Goal: Transaction & Acquisition: Purchase product/service

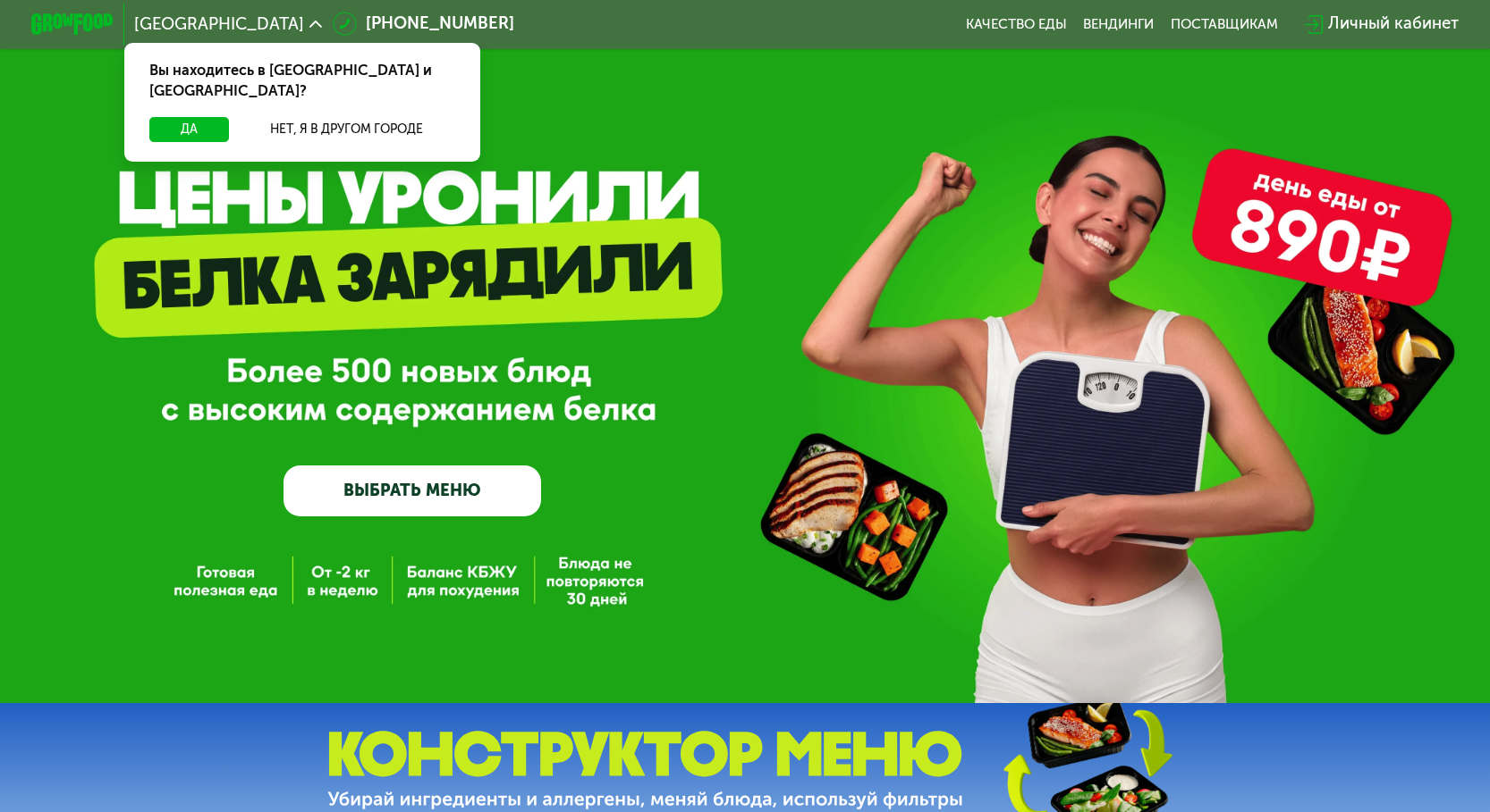
drag, startPoint x: 782, startPoint y: 48, endPoint x: 781, endPoint y: 65, distance: 17.0
click at [213, 118] on button "Да" at bounding box center [188, 130] width 79 height 25
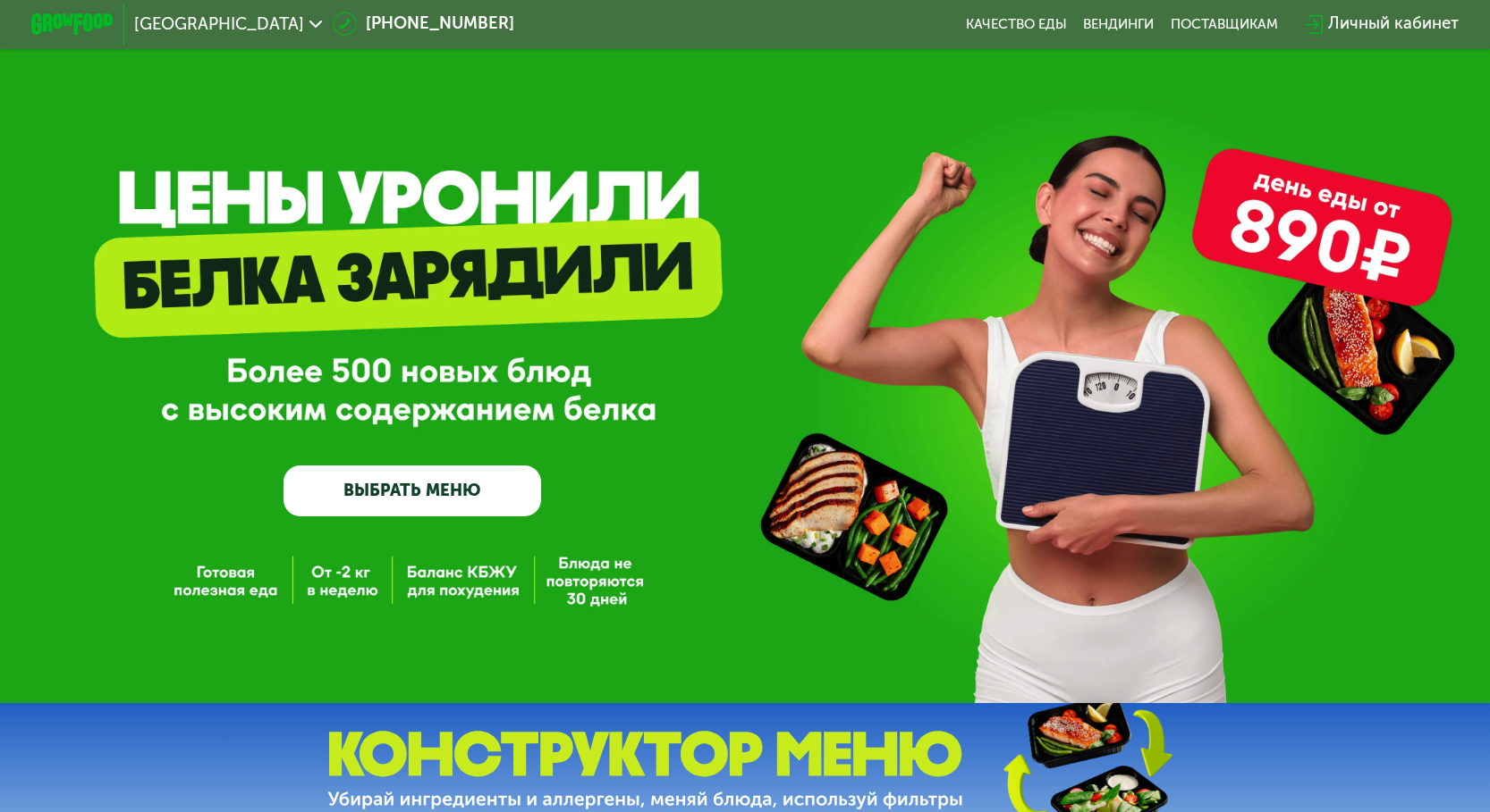
drag, startPoint x: 521, startPoint y: 280, endPoint x: 607, endPoint y: 332, distance: 100.5
click at [891, 222] on div "GrowFood — доставка правильного питания ВЫБРАТЬ МЕНЮ" at bounding box center [745, 352] width 1490 height 703
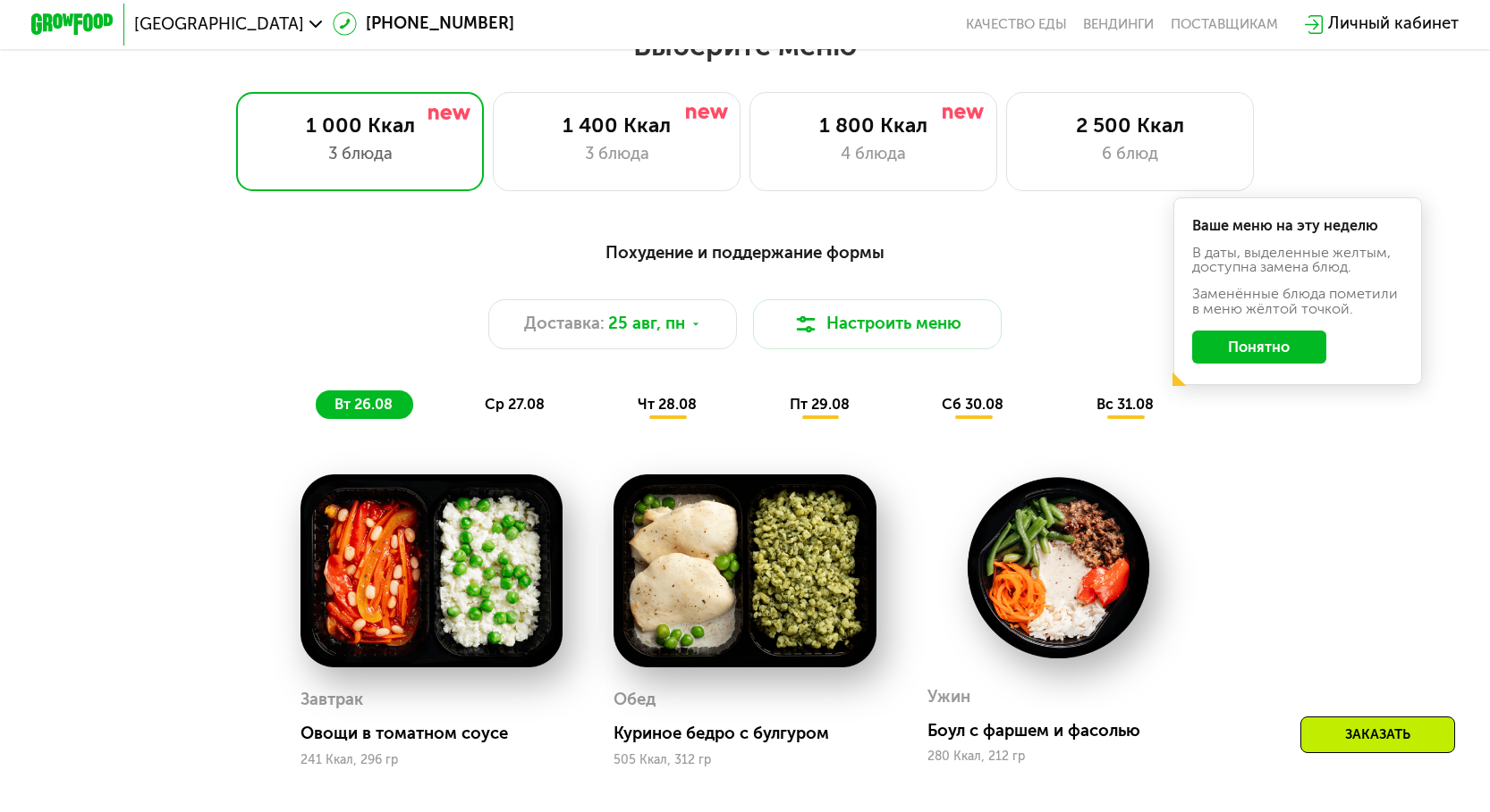
scroll to position [894, 0]
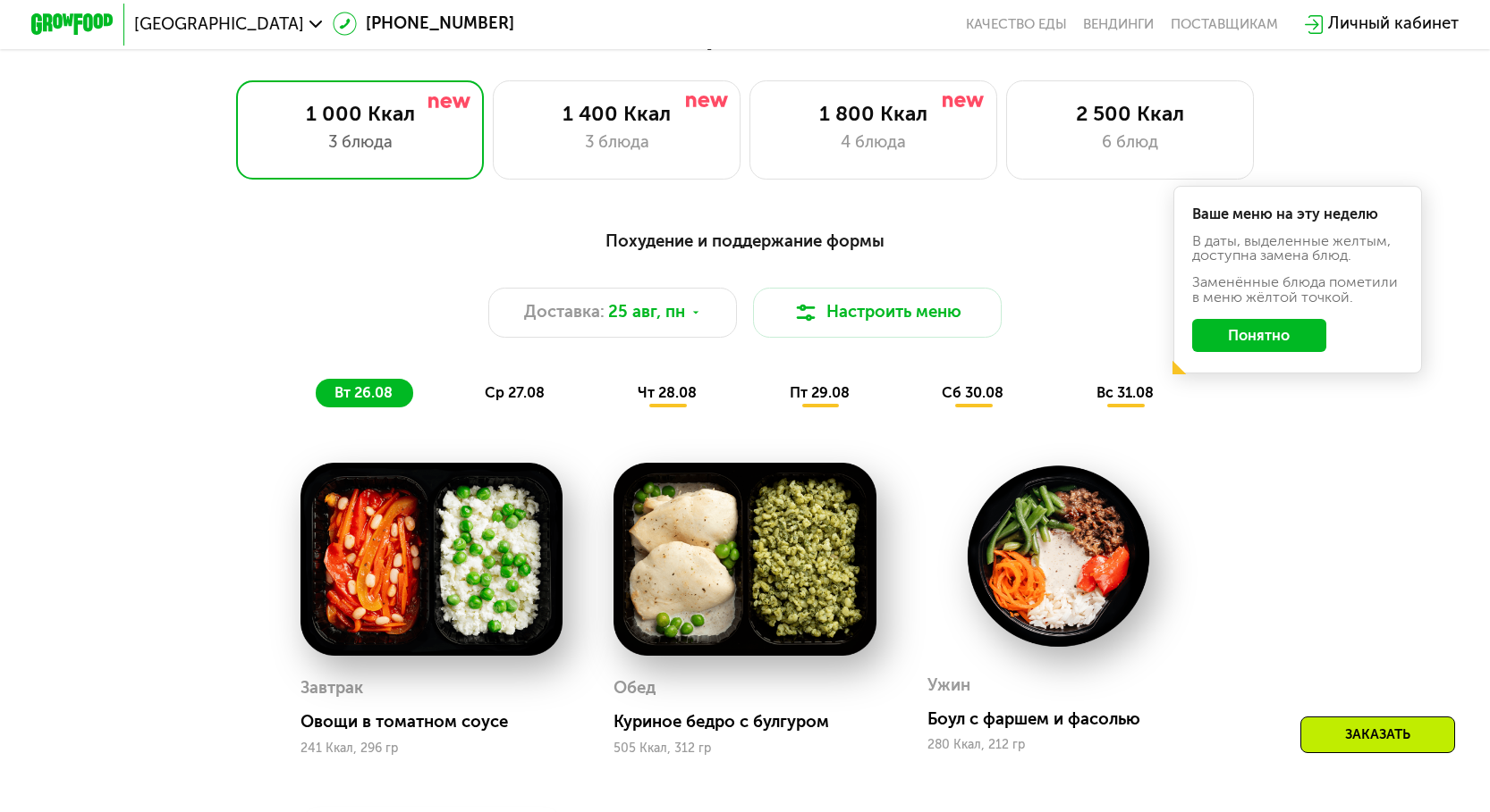
drag, startPoint x: 901, startPoint y: 271, endPoint x: 1254, endPoint y: 352, distance: 362.2
click at [1254, 352] on button "Понятно" at bounding box center [1259, 335] width 134 height 33
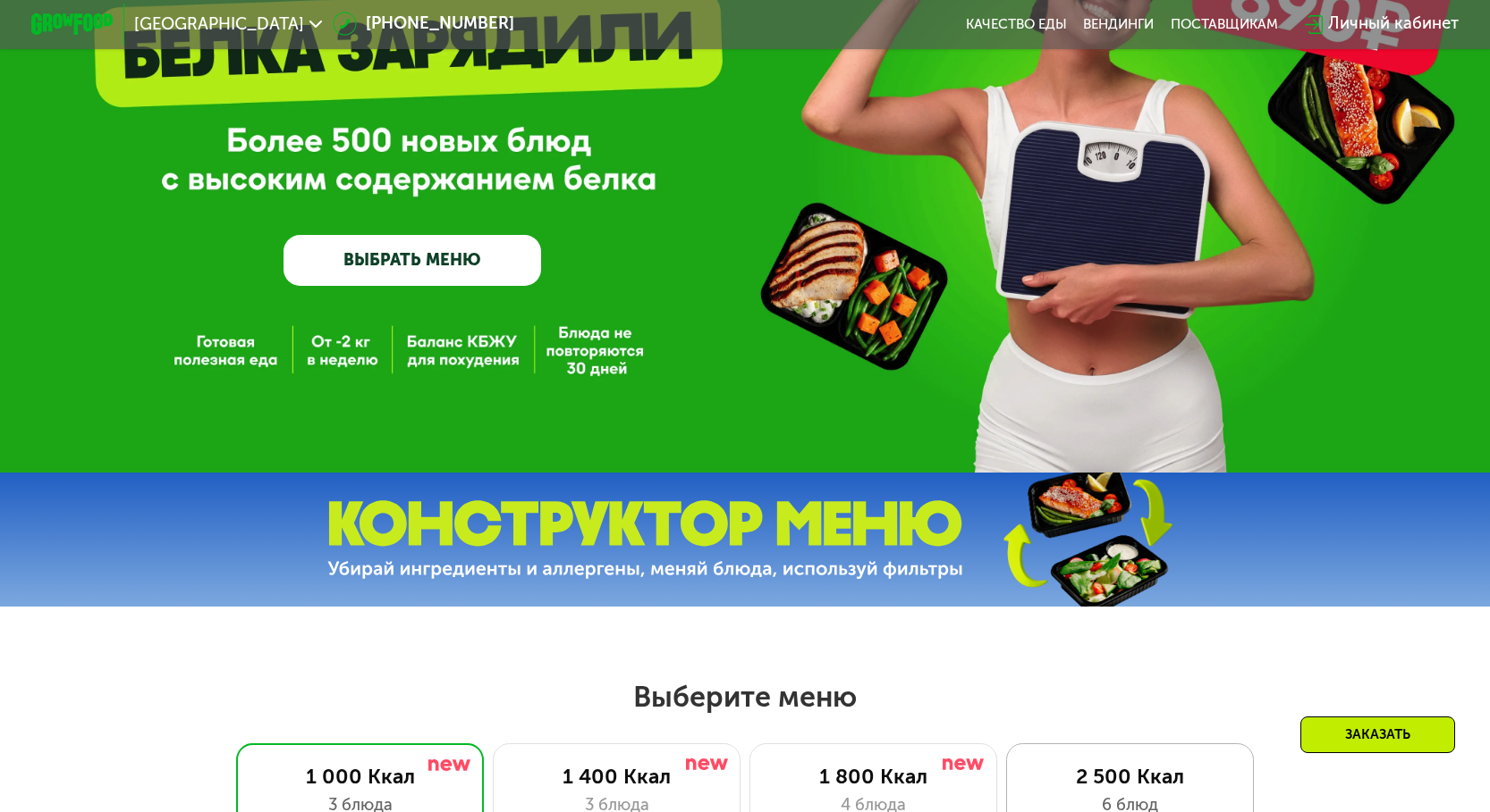
scroll to position [0, 0]
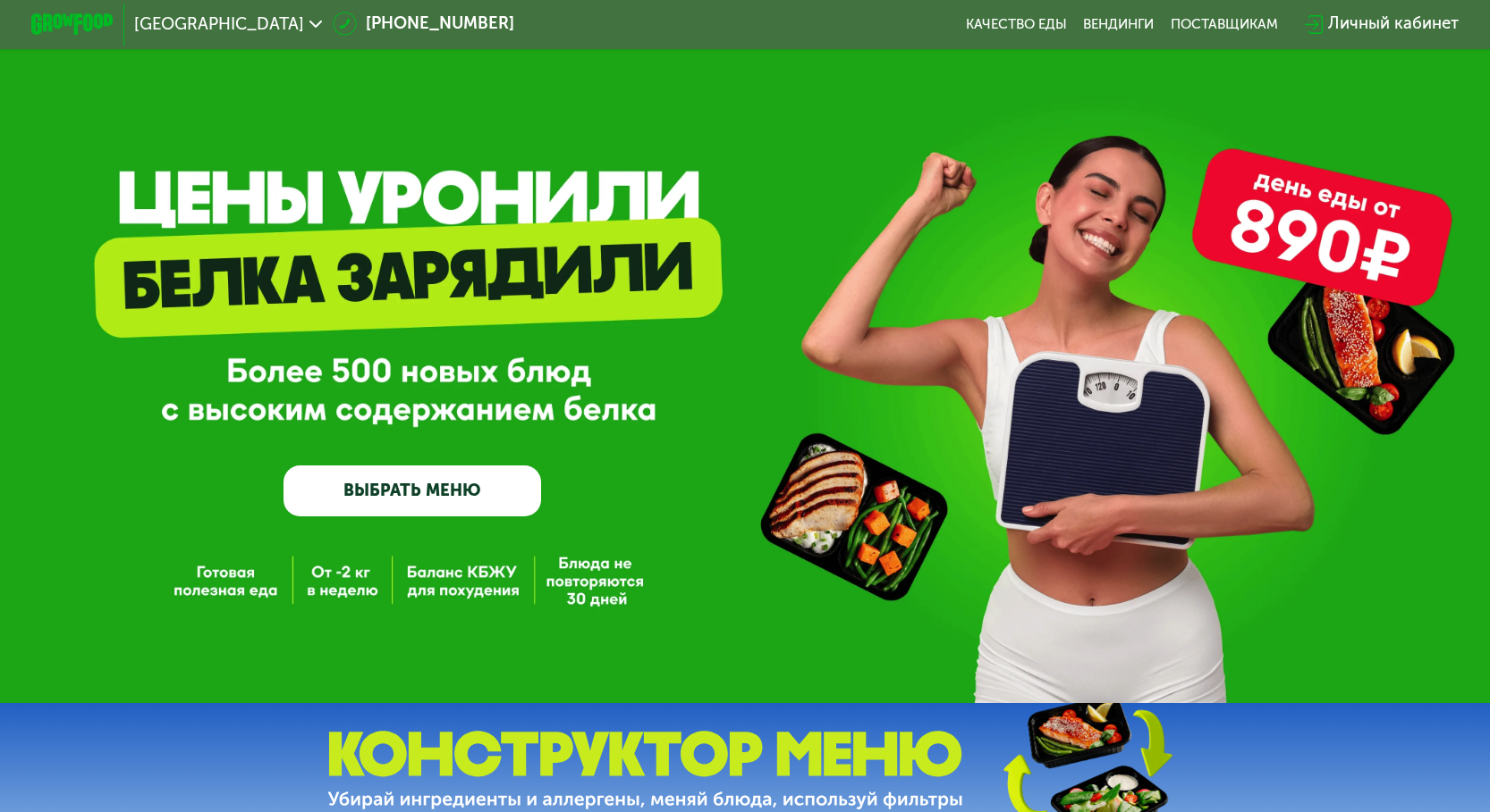
drag, startPoint x: 1220, startPoint y: 517, endPoint x: 1239, endPoint y: 506, distance: 22.0
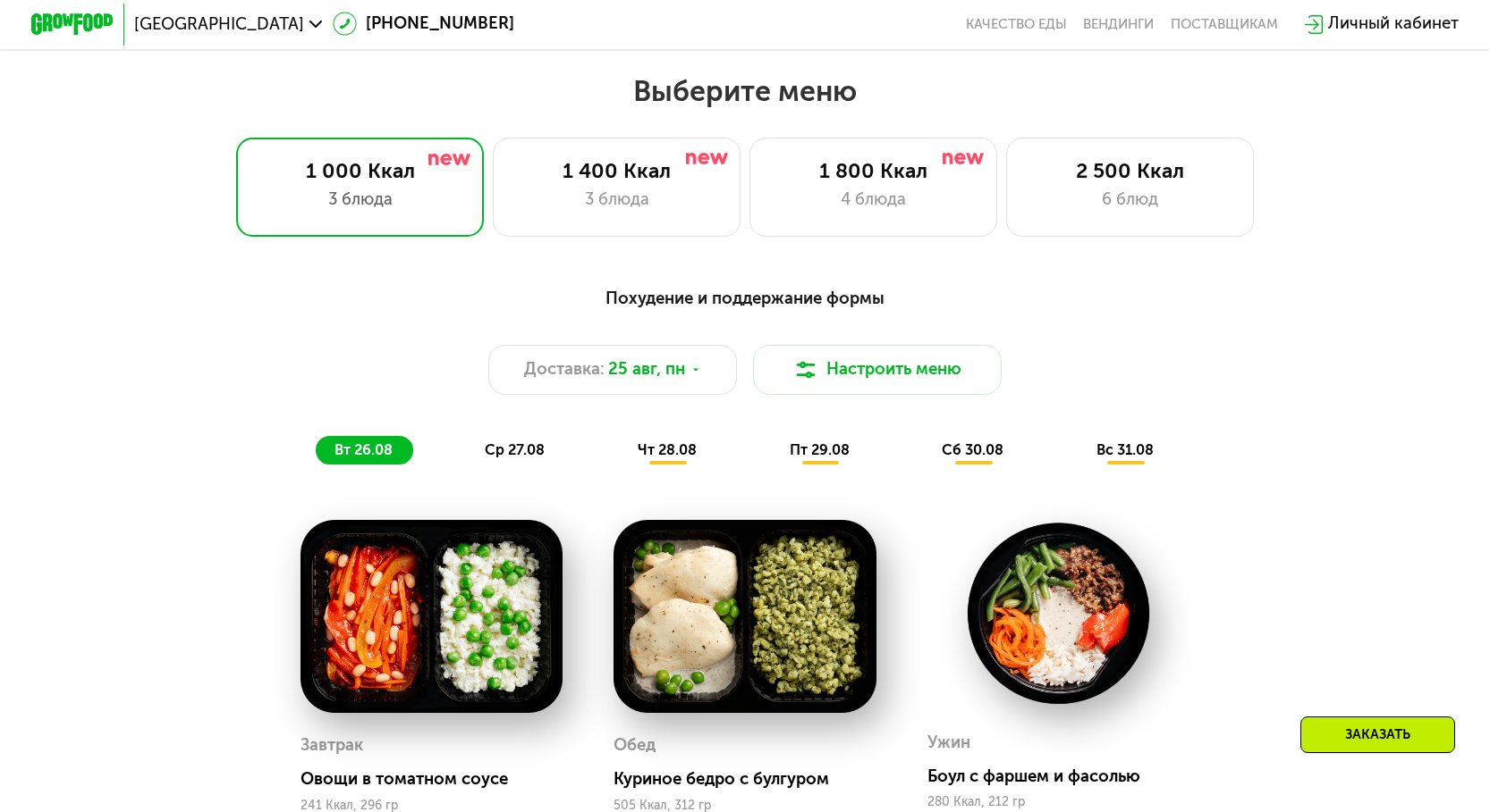
scroll to position [894, 0]
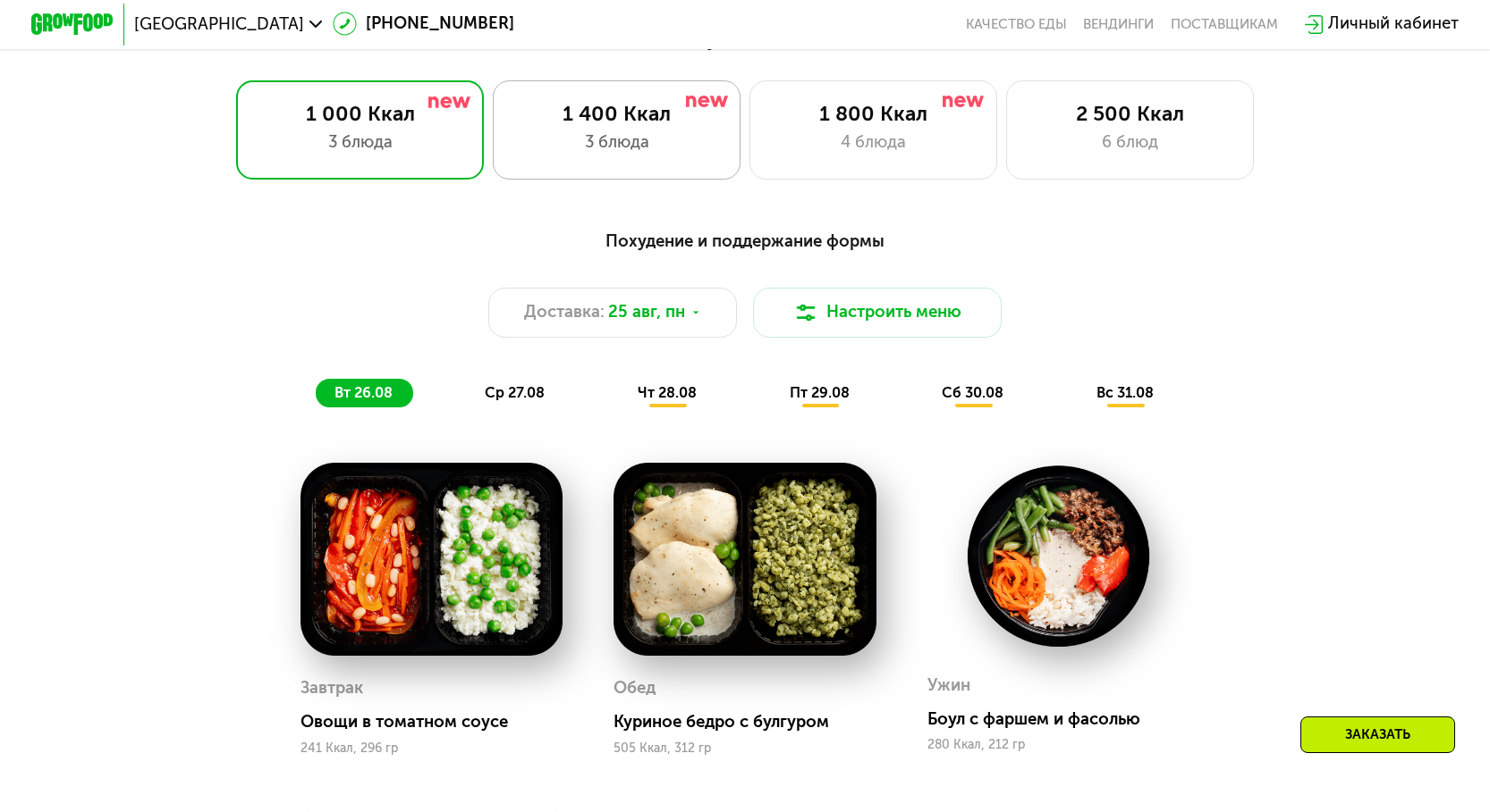
click at [598, 108] on div "1 400 Ккал" at bounding box center [616, 115] width 205 height 25
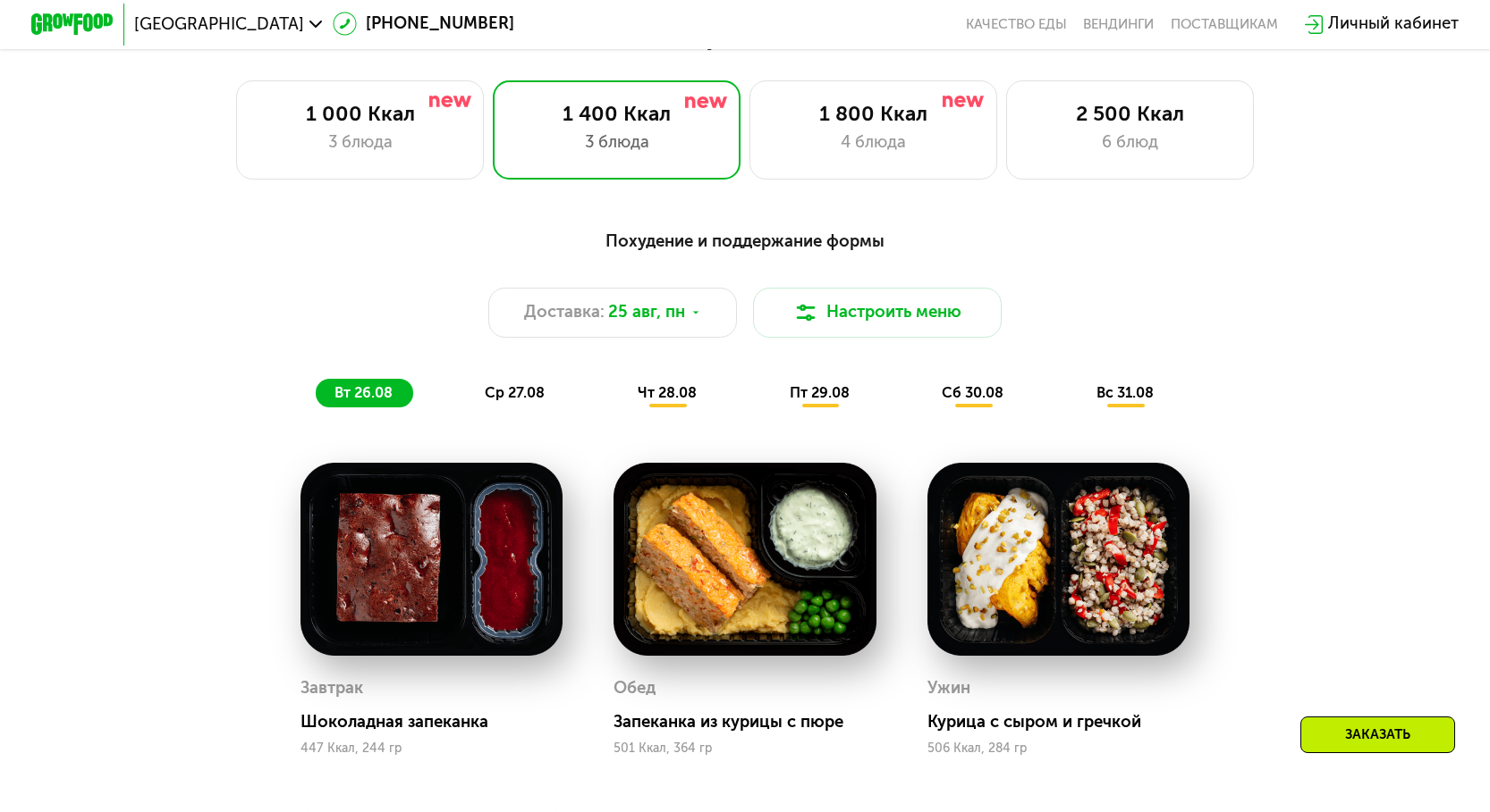
drag, startPoint x: 831, startPoint y: 230, endPoint x: 870, endPoint y: 253, distance: 45.3
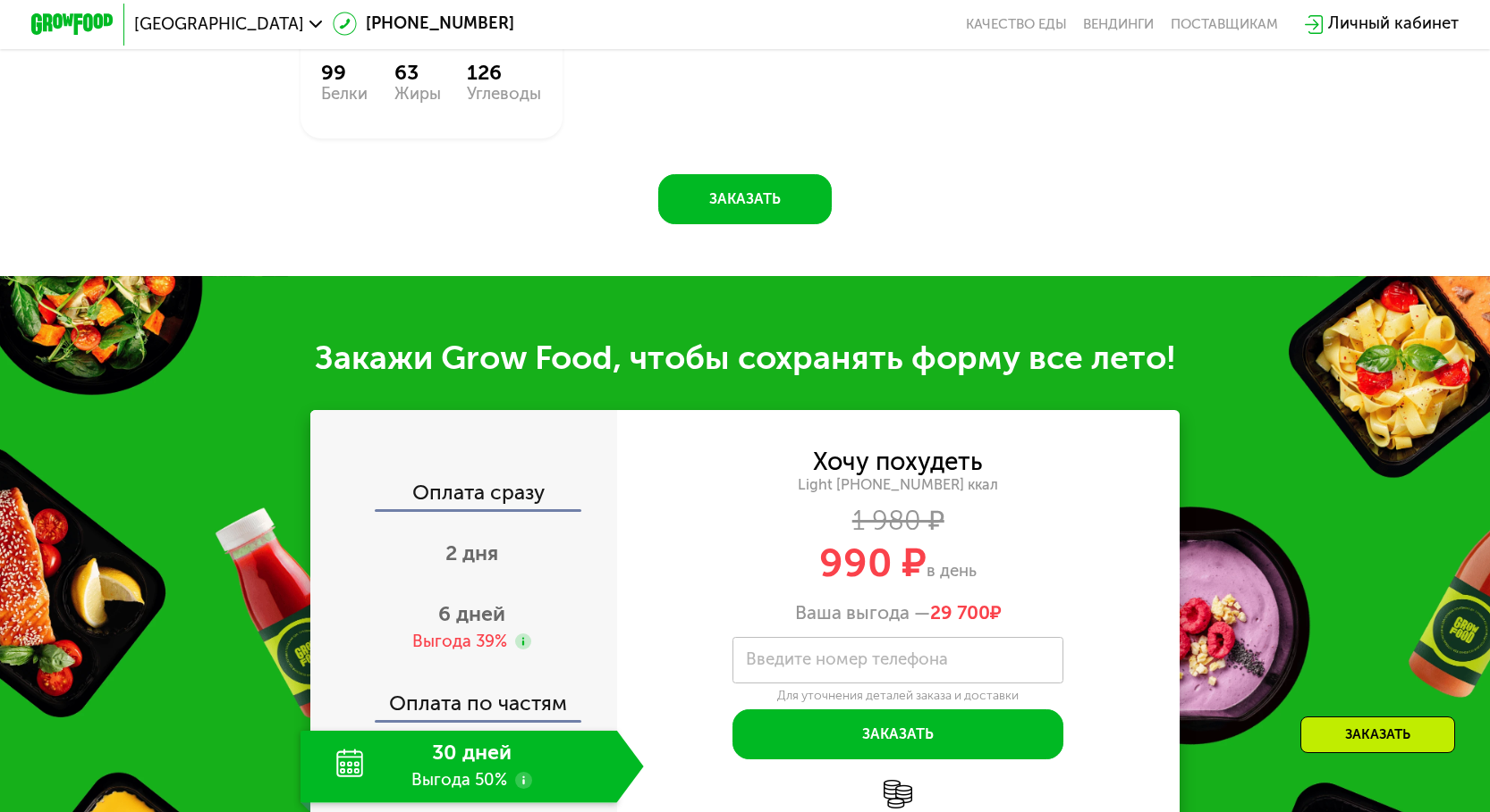
scroll to position [1787, 0]
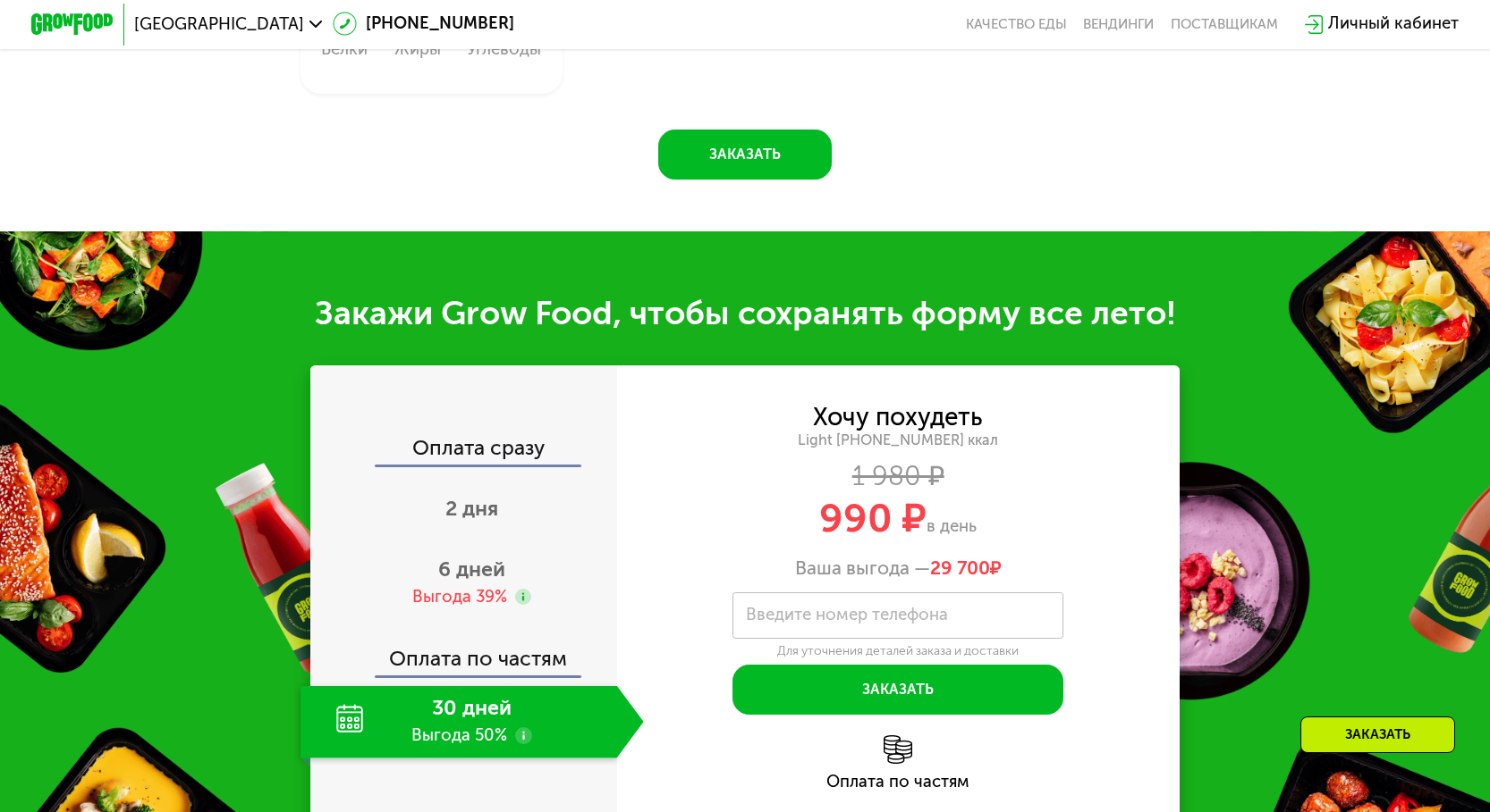
drag, startPoint x: 890, startPoint y: 262, endPoint x: 906, endPoint y: 264, distance: 16.1
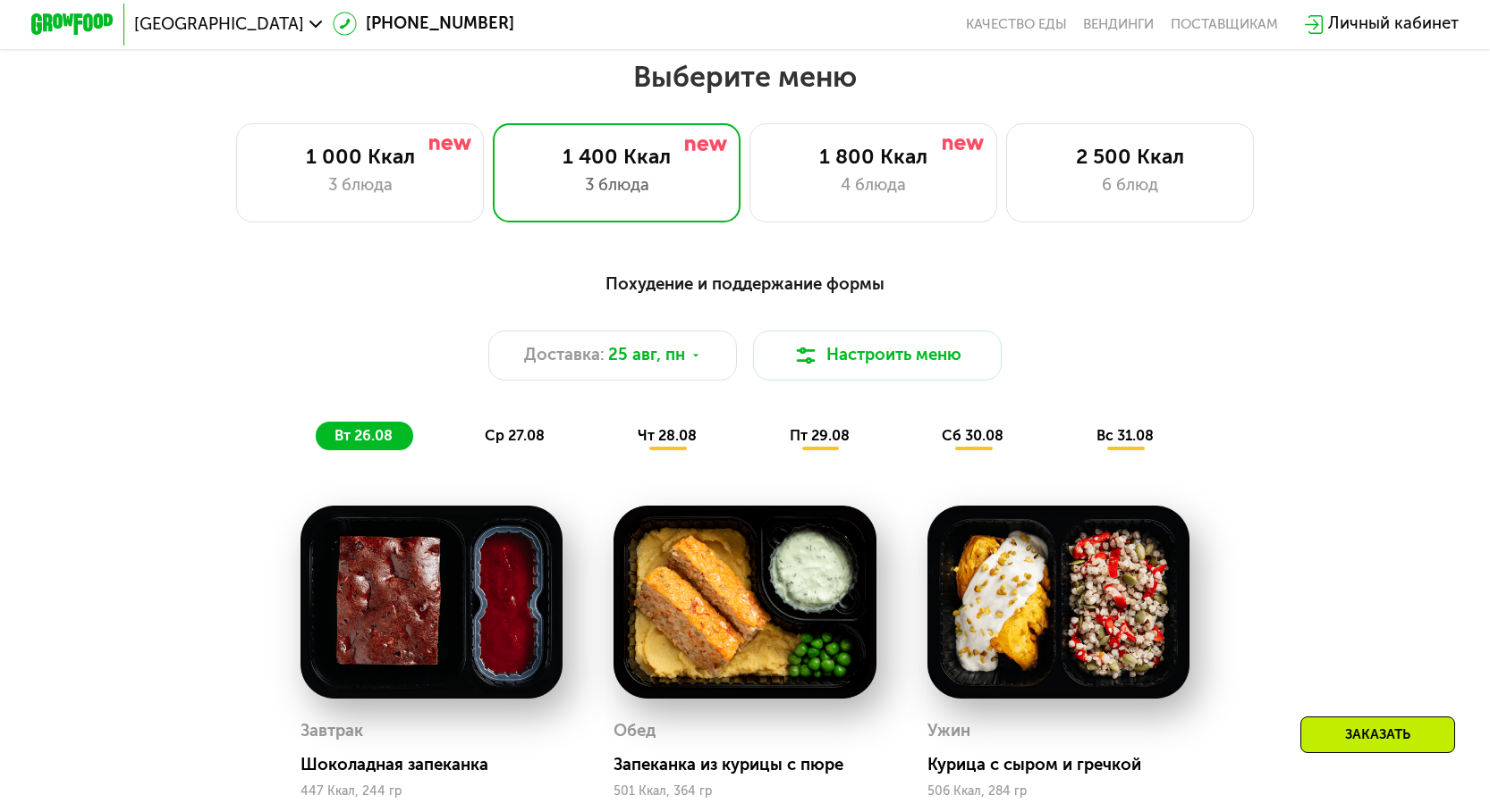
scroll to position [536, 0]
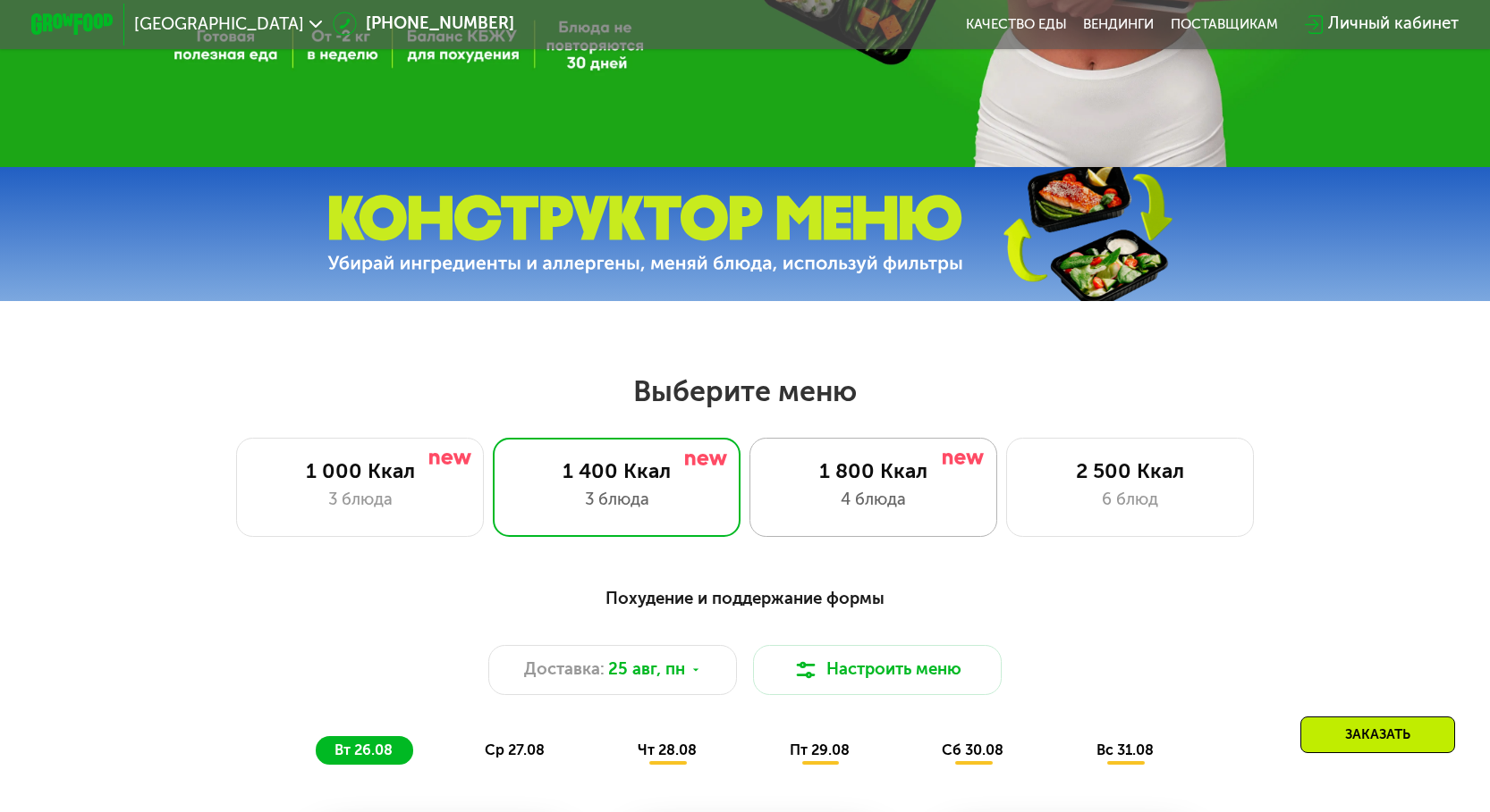
click at [848, 466] on div "1 800 Ккал" at bounding box center [873, 472] width 205 height 25
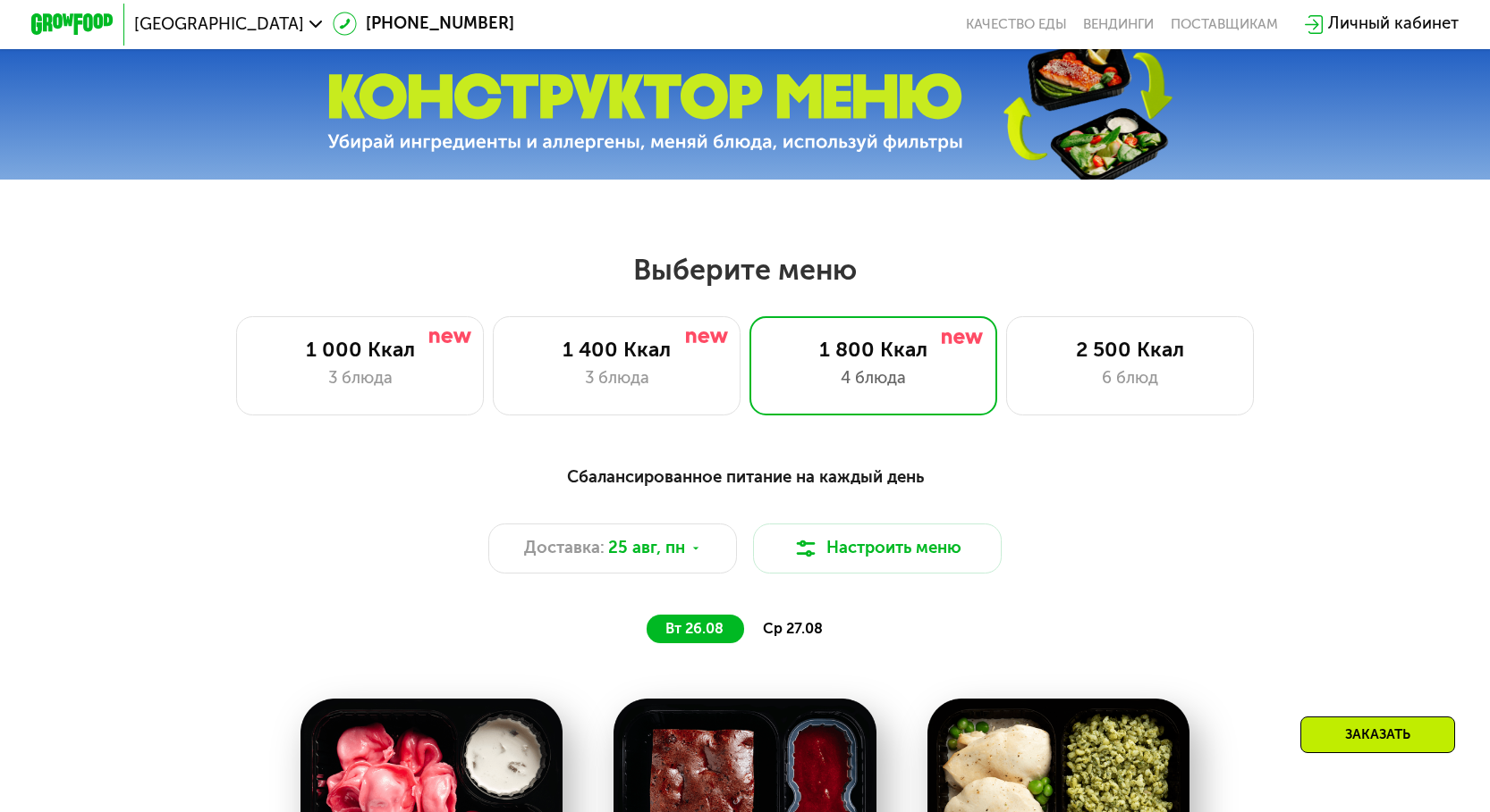
scroll to position [617, 0]
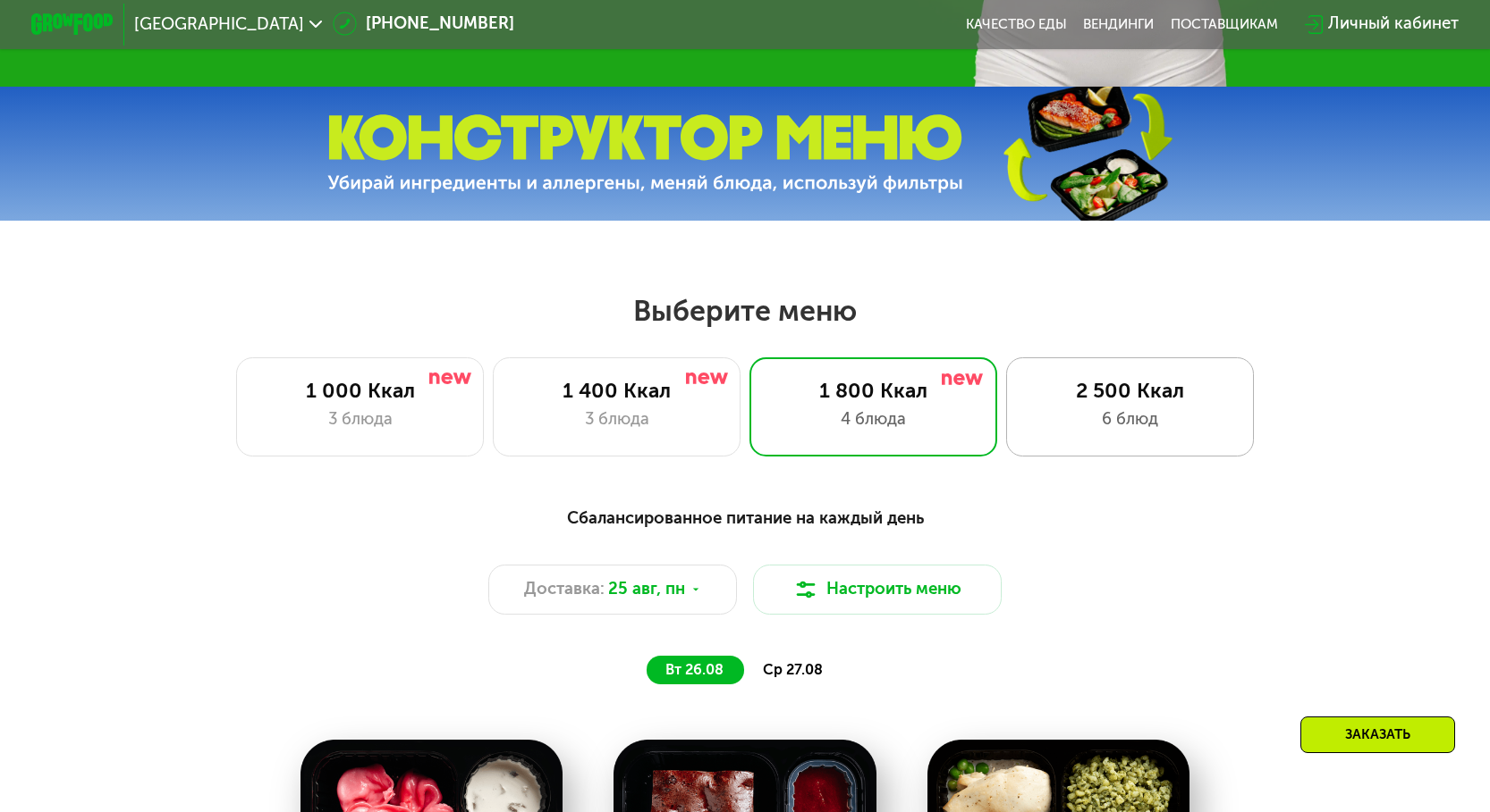
click at [1047, 395] on div "2 500 Ккал" at bounding box center [1130, 392] width 205 height 25
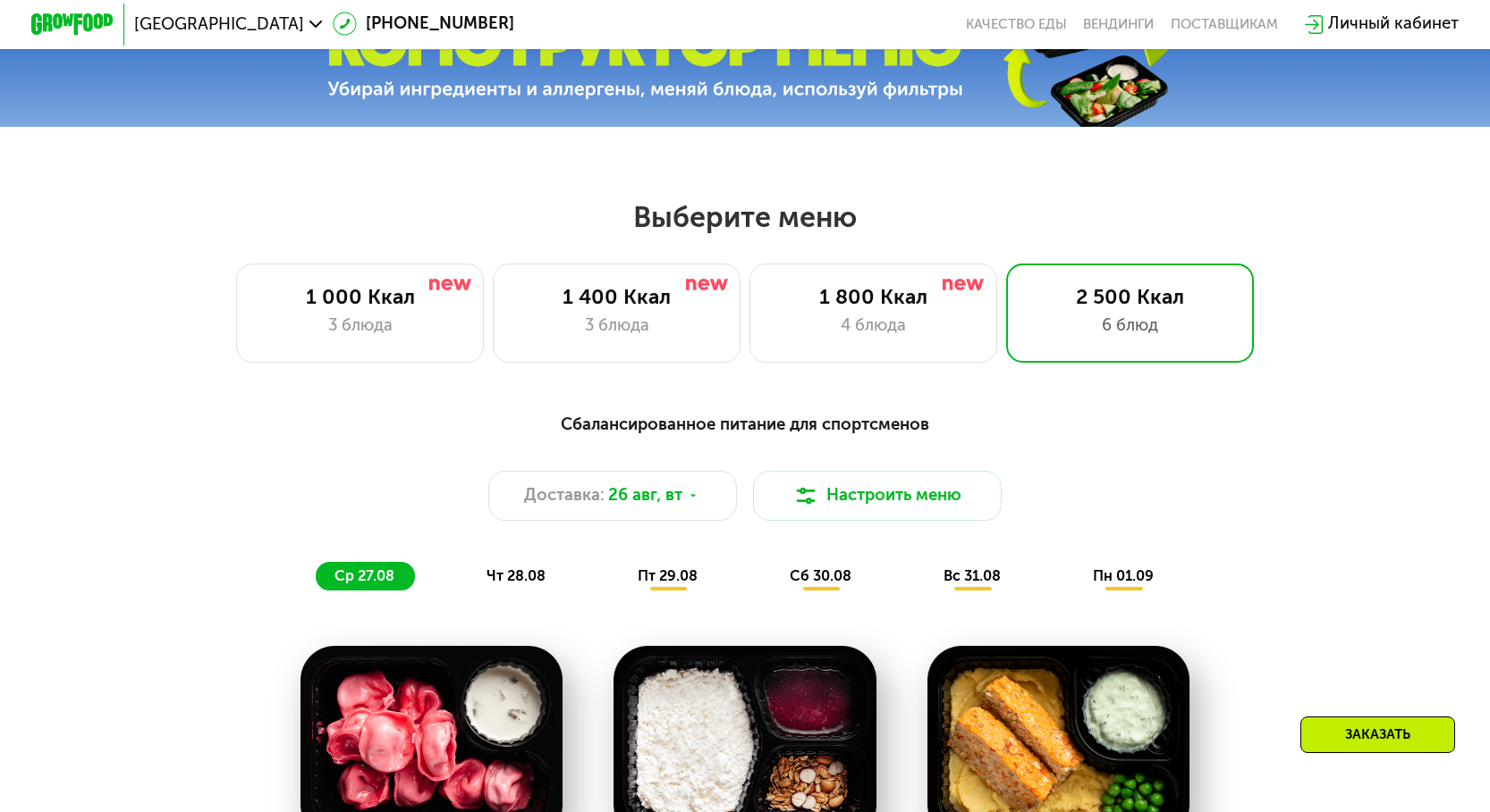
scroll to position [706, 0]
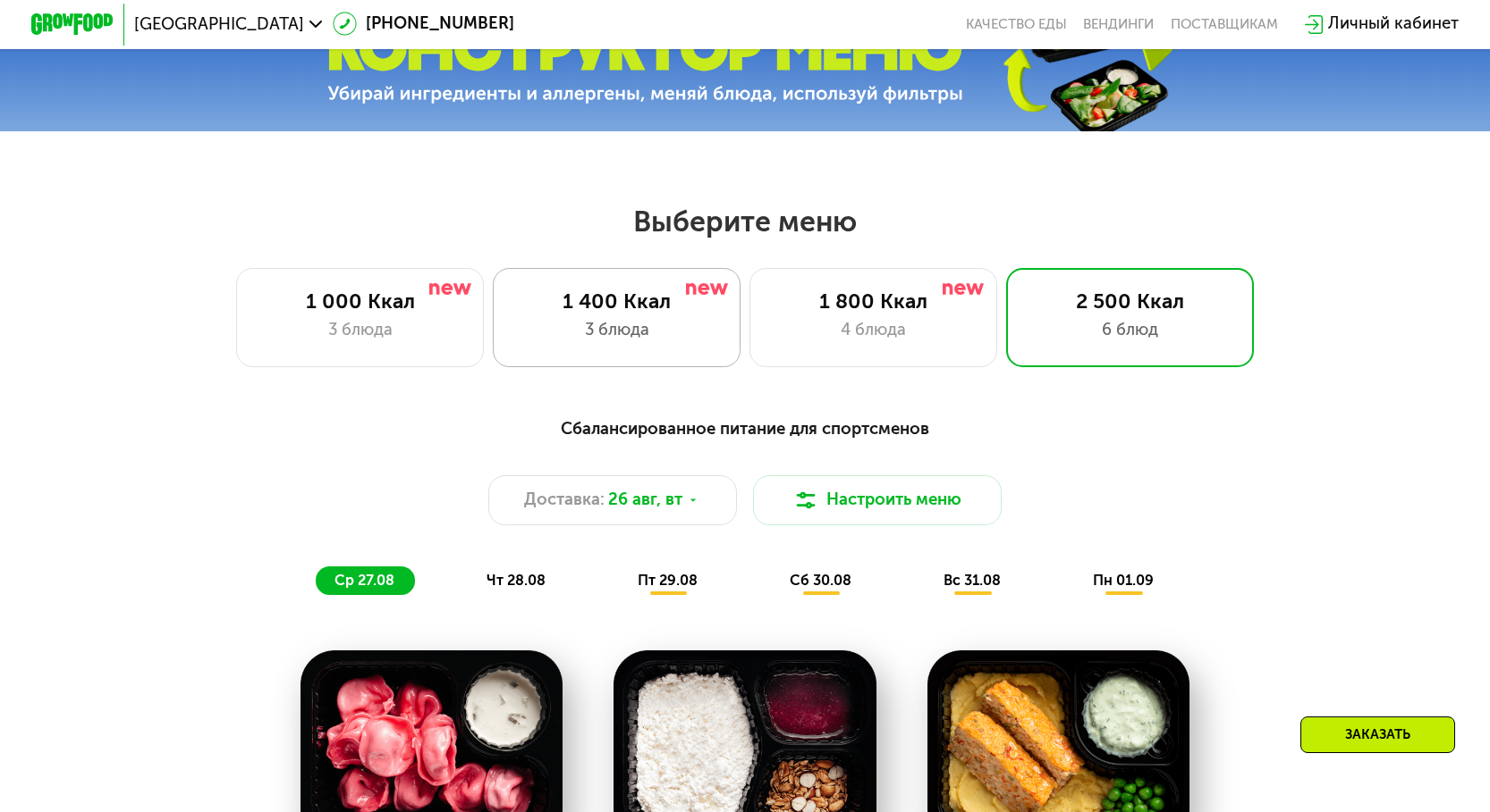
drag, startPoint x: 1124, startPoint y: 327, endPoint x: 678, endPoint y: 321, distance: 446.0
click at [678, 314] on div "1 400 Ккал" at bounding box center [616, 302] width 205 height 25
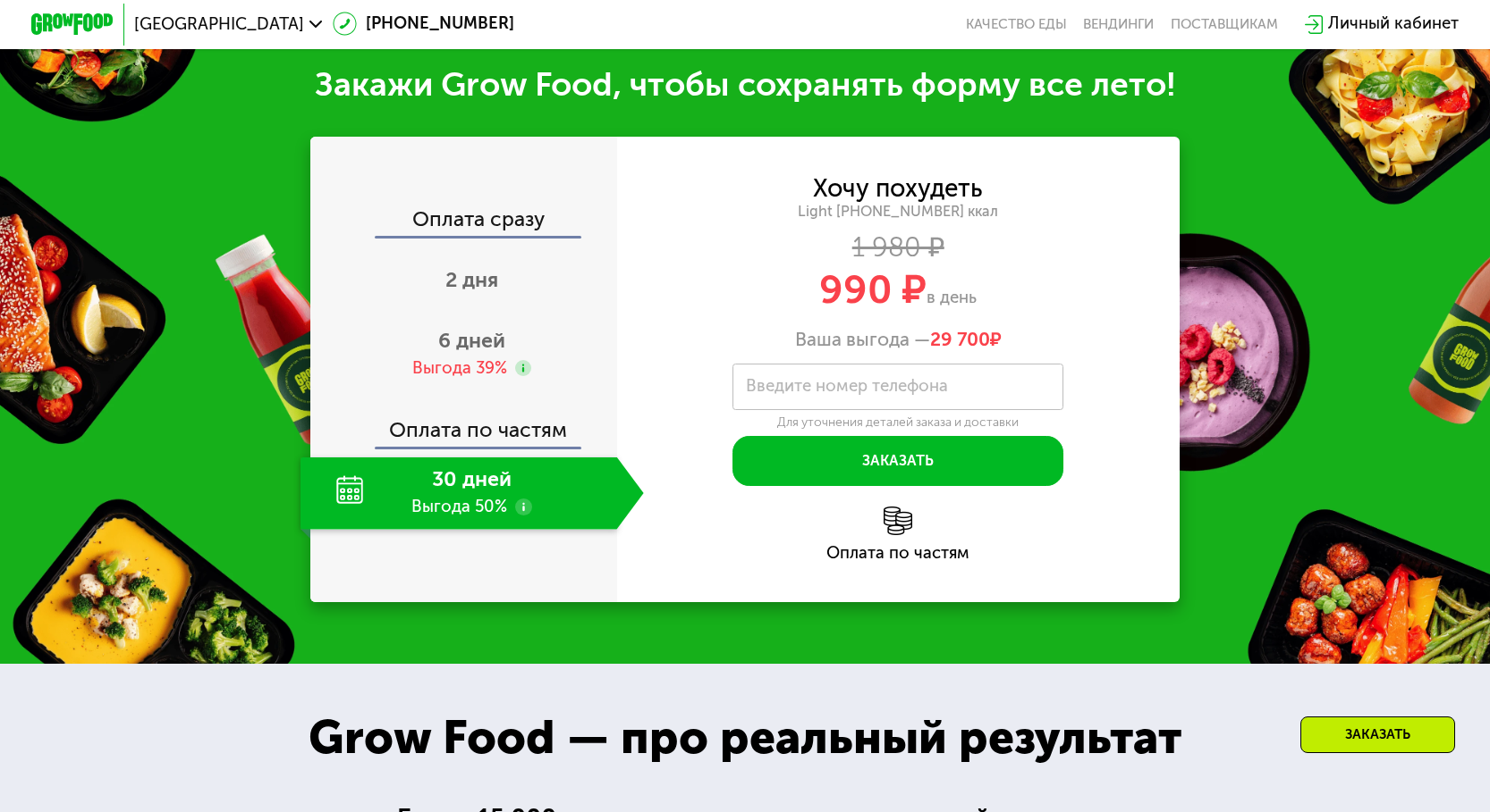
scroll to position [2046, 0]
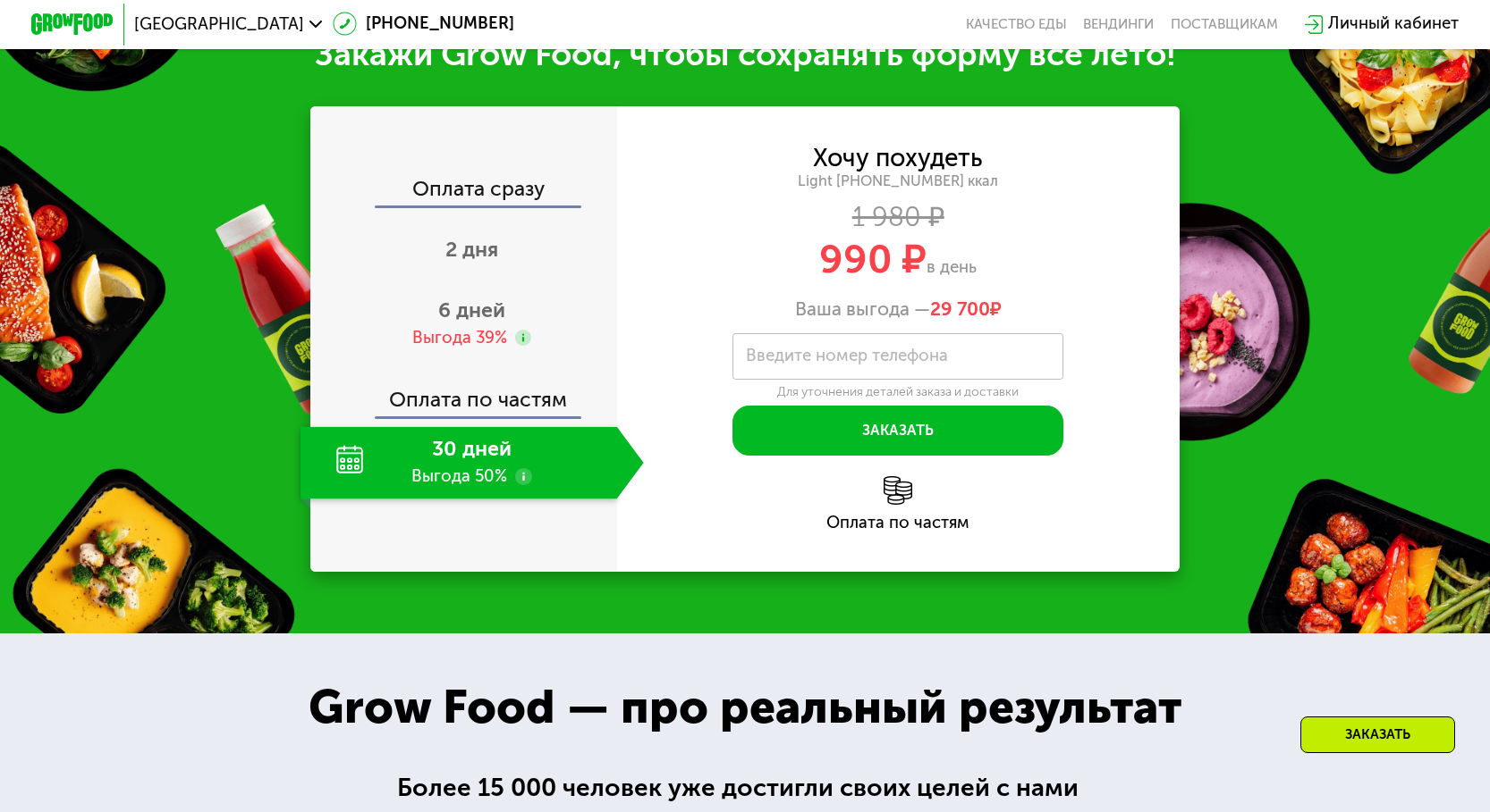
drag, startPoint x: 1263, startPoint y: 438, endPoint x: 1492, endPoint y: 509, distance: 239.8
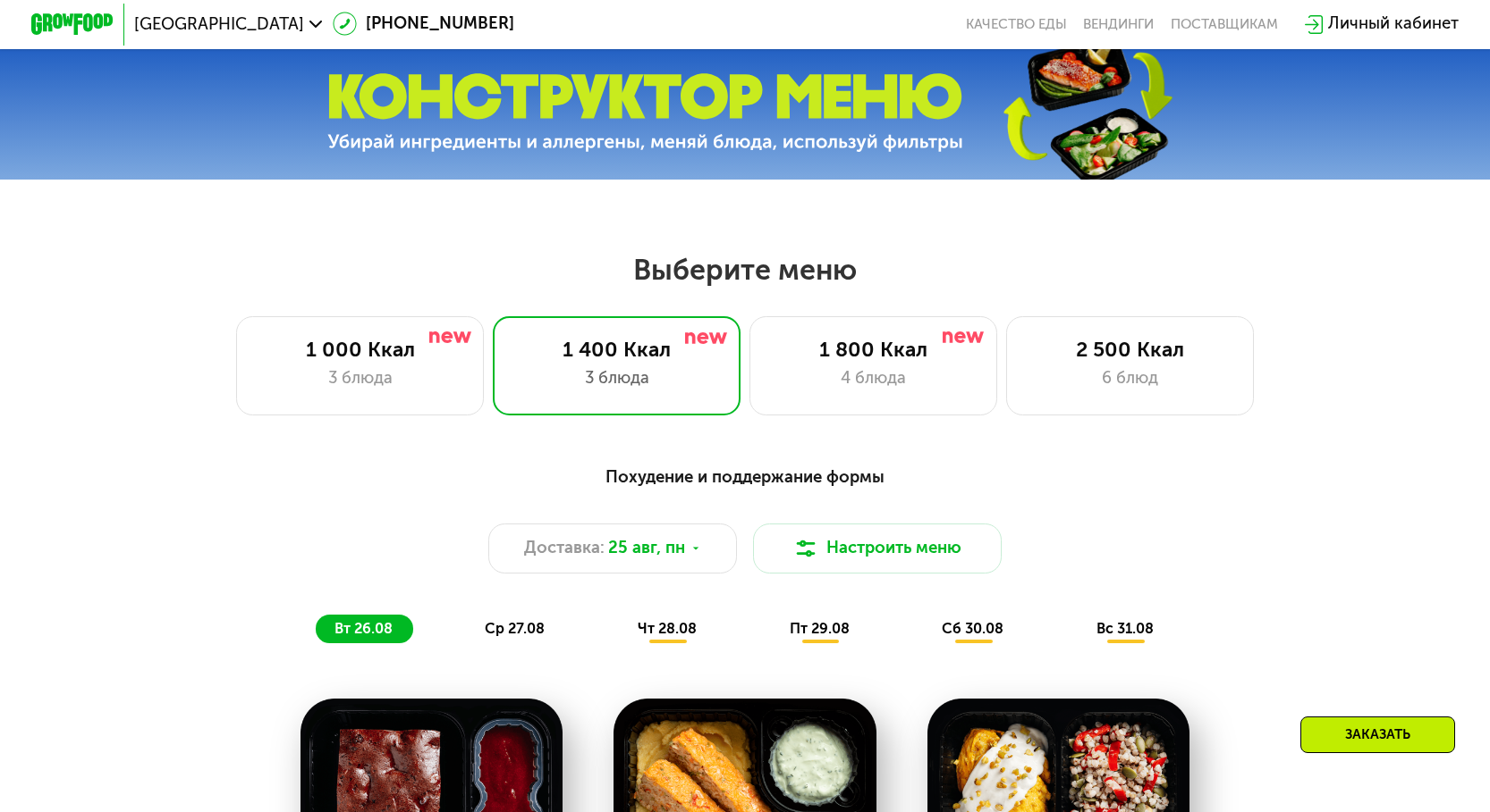
scroll to position [617, 0]
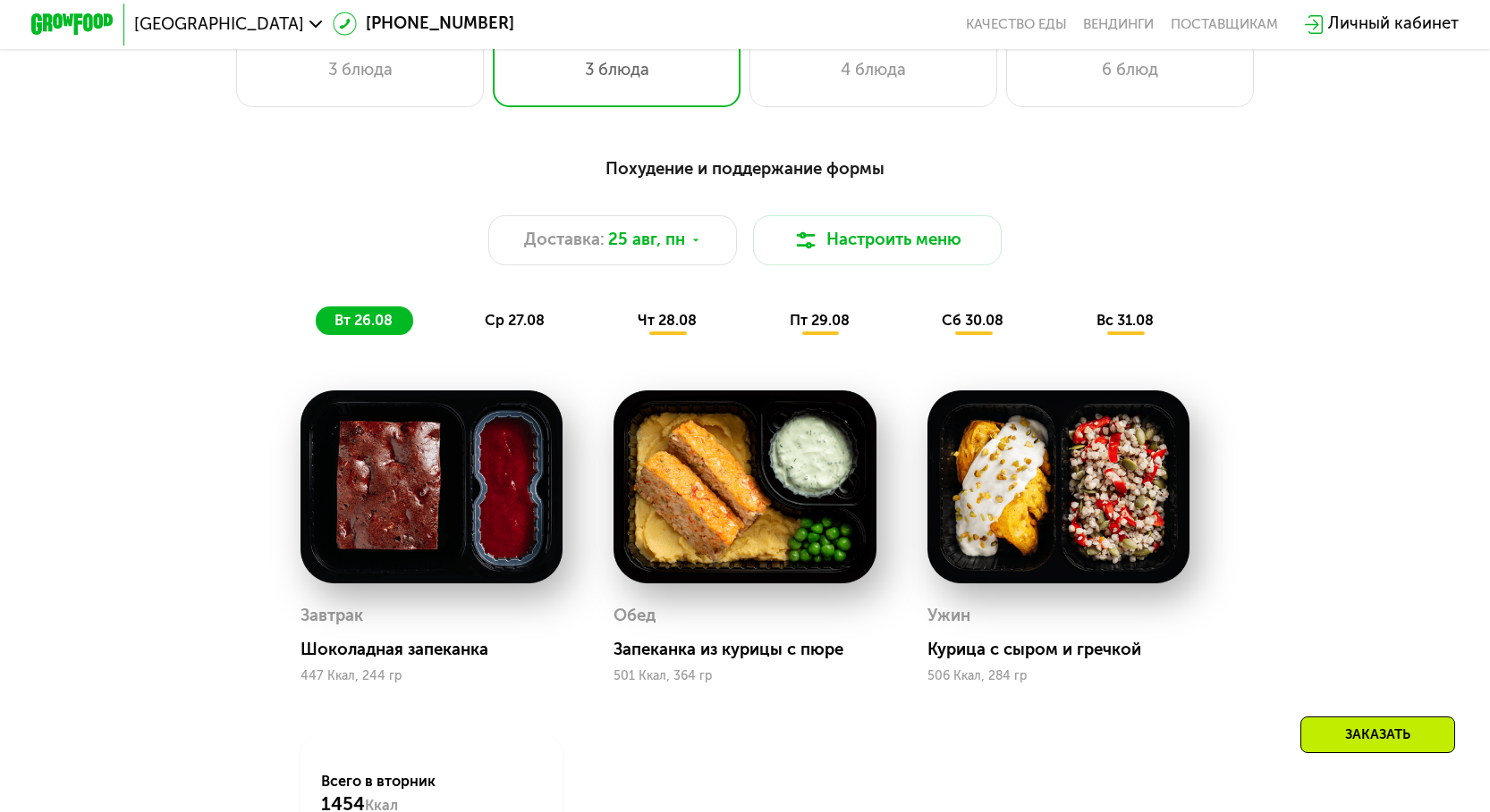
scroll to position [974, 0]
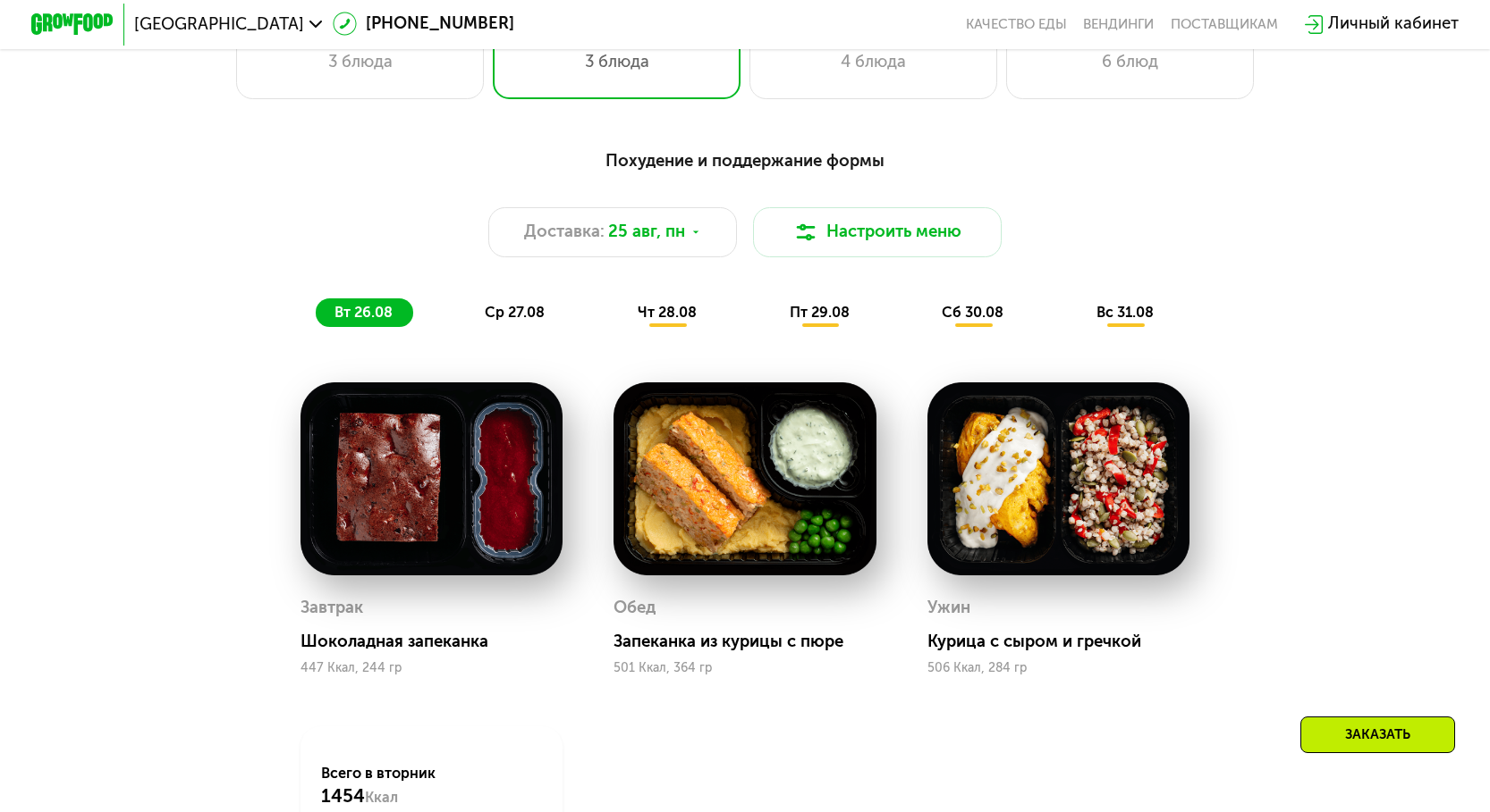
click at [956, 145] on div "Похудение и поддержание формы Доставка: [DATE] Настроить меню вт 26.08 ср 27.08…" at bounding box center [745, 237] width 1250 height 203
drag, startPoint x: 982, startPoint y: 291, endPoint x: 1066, endPoint y: 224, distance: 107.4
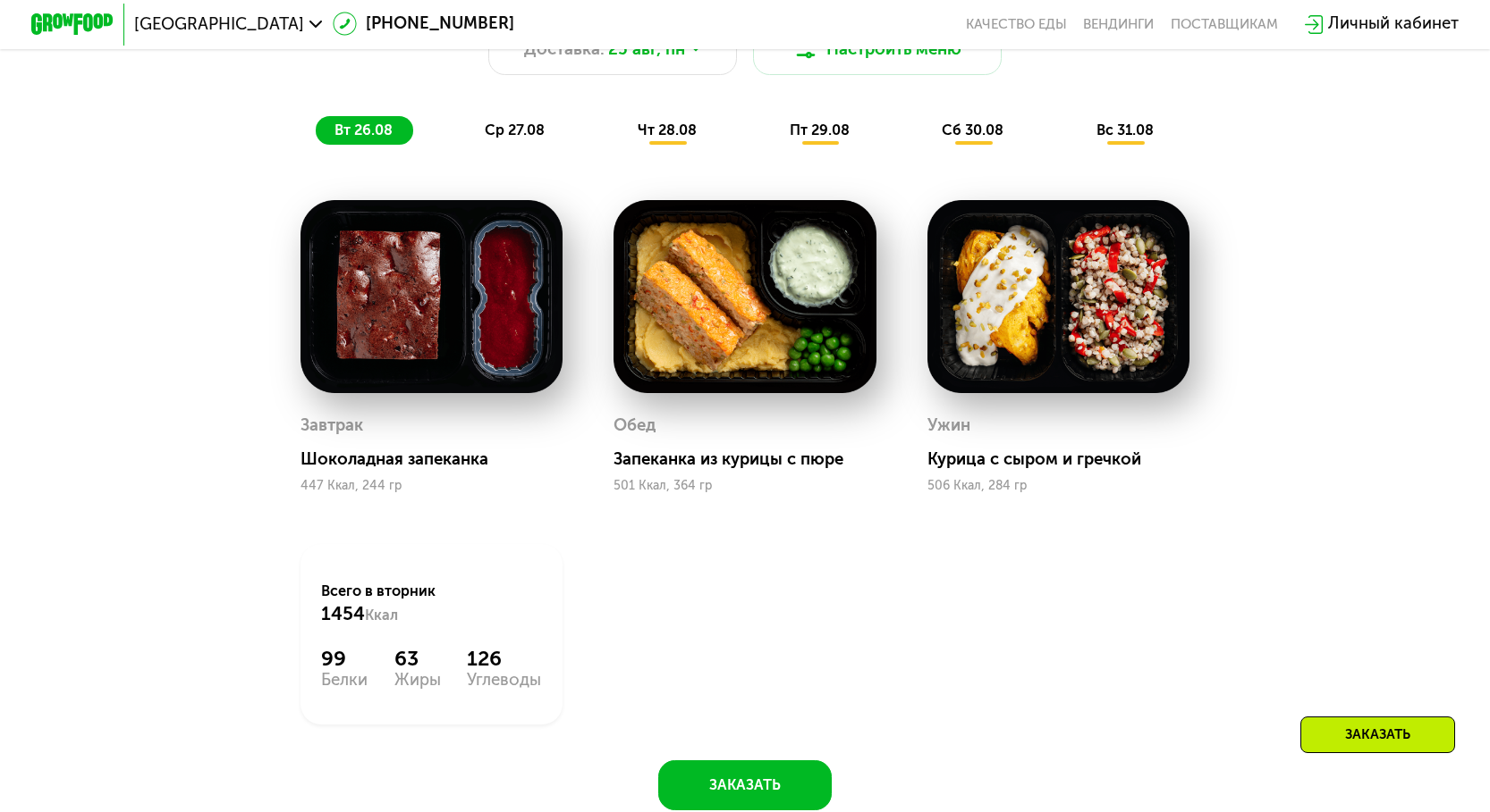
scroll to position [1063, 0]
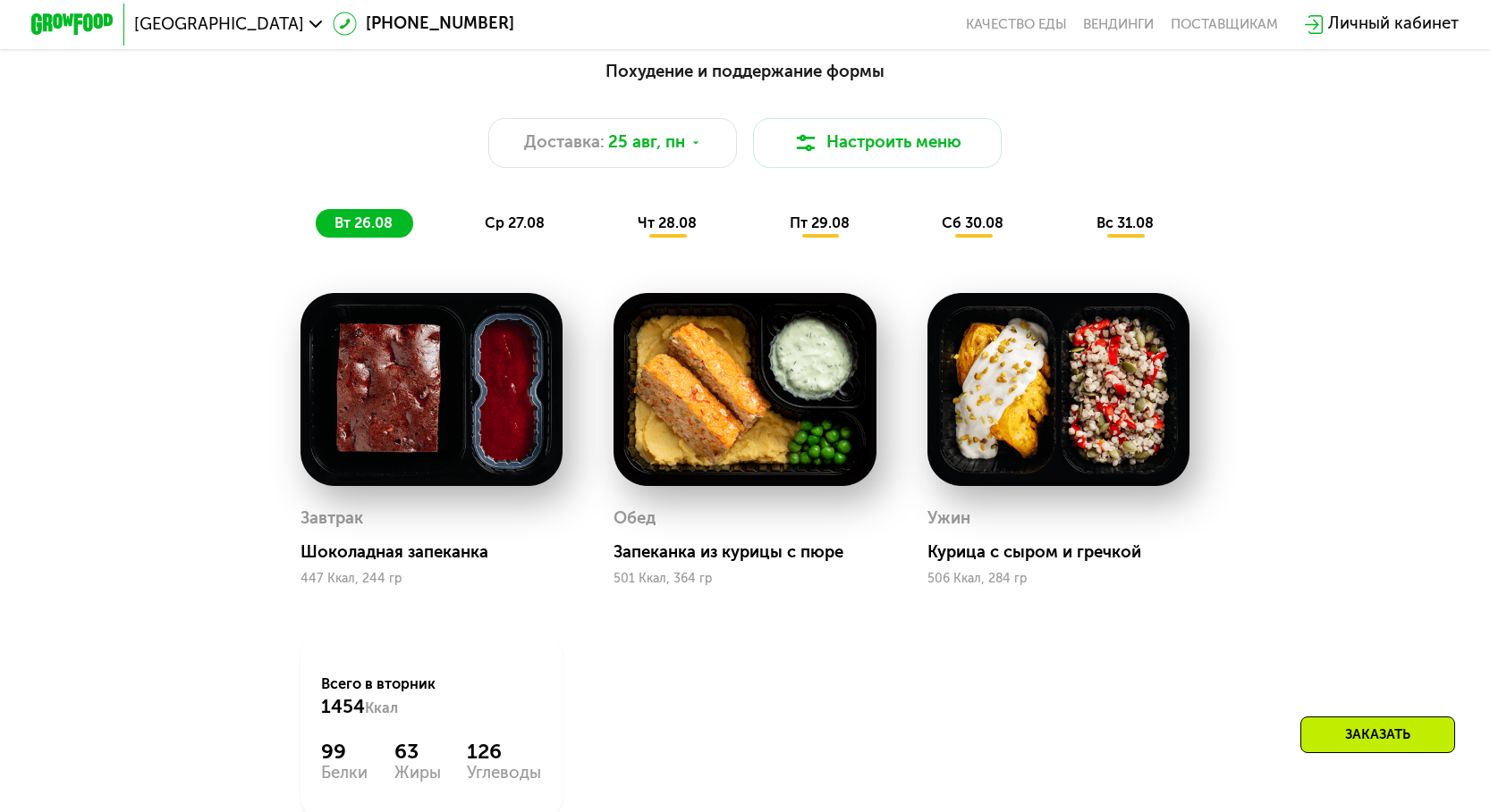
click at [534, 231] on span "ср 27.08" at bounding box center [514, 224] width 60 height 17
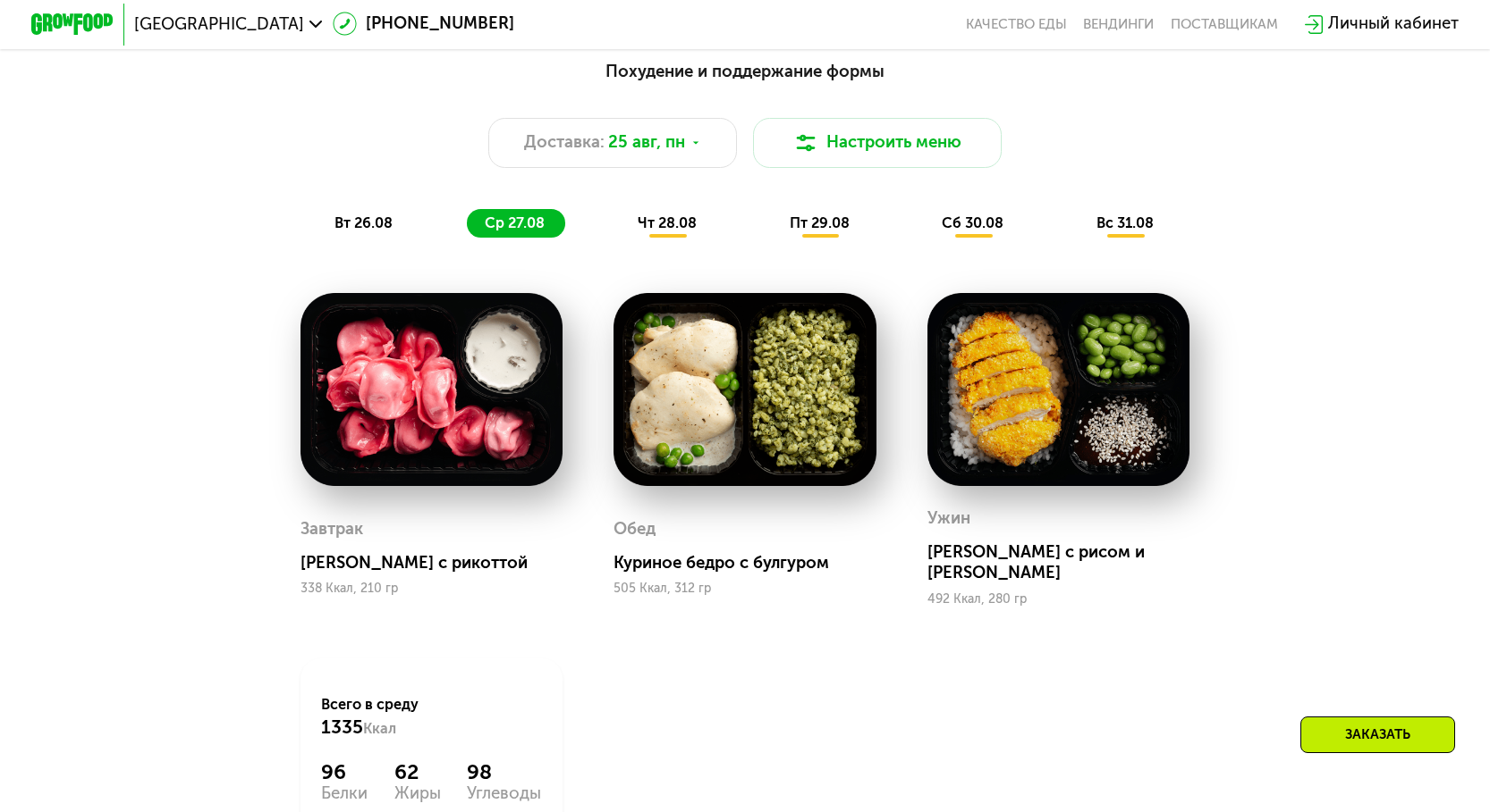
click at [657, 229] on span "чт 28.08" at bounding box center [667, 224] width 59 height 17
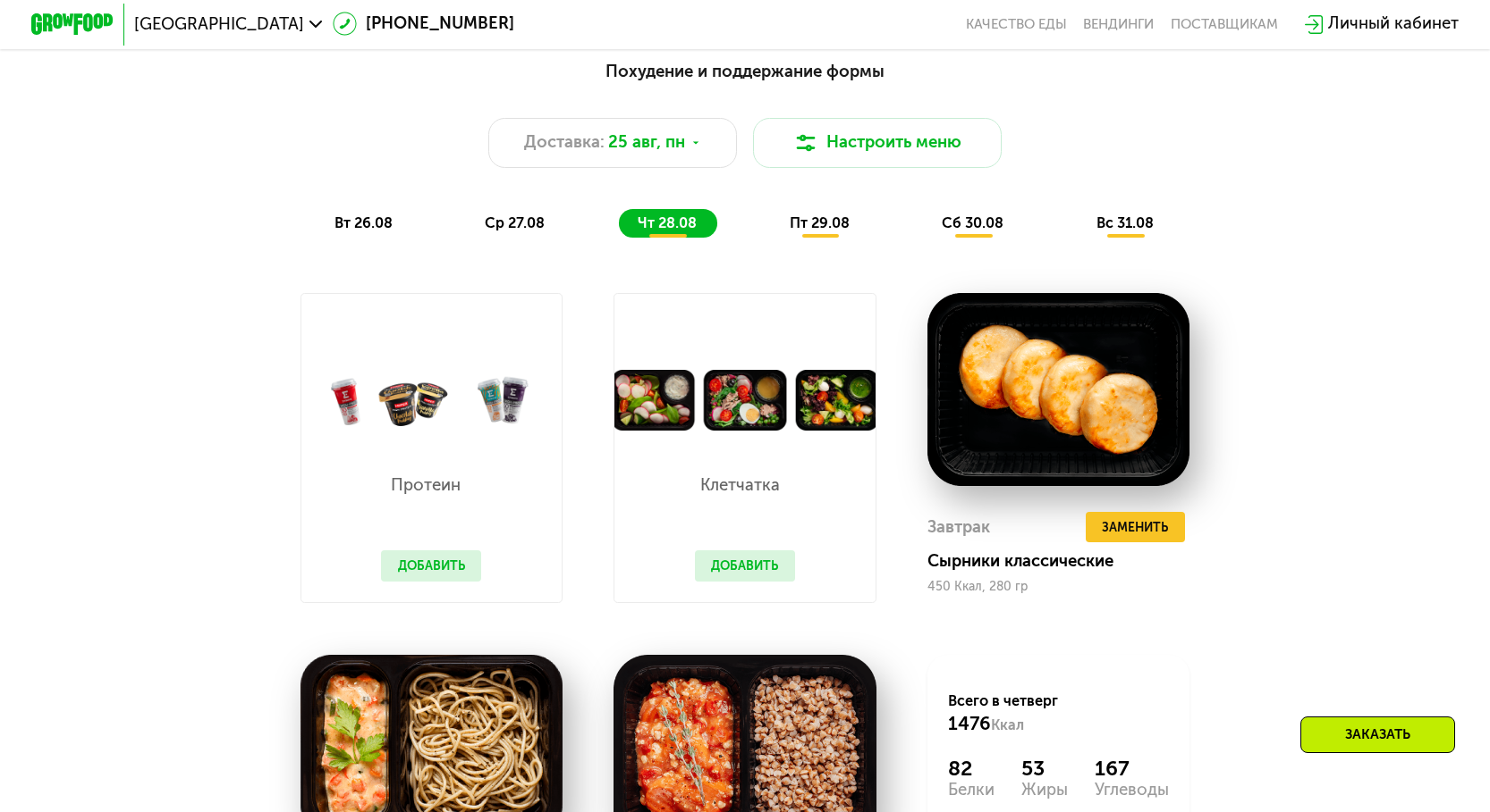
click at [452, 578] on button "Добавить" at bounding box center [431, 566] width 100 height 32
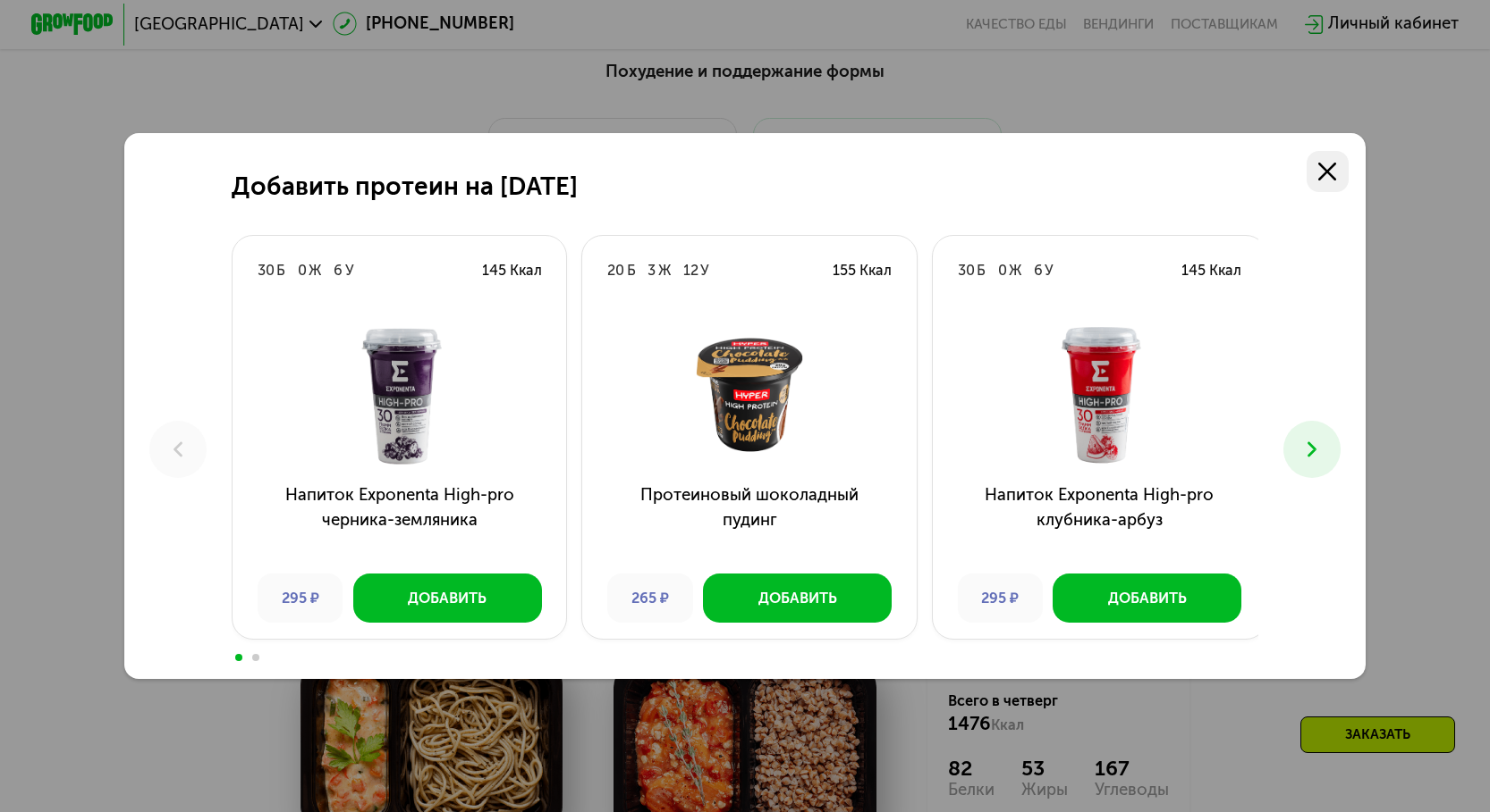
click at [1337, 177] on use at bounding box center [1328, 172] width 19 height 19
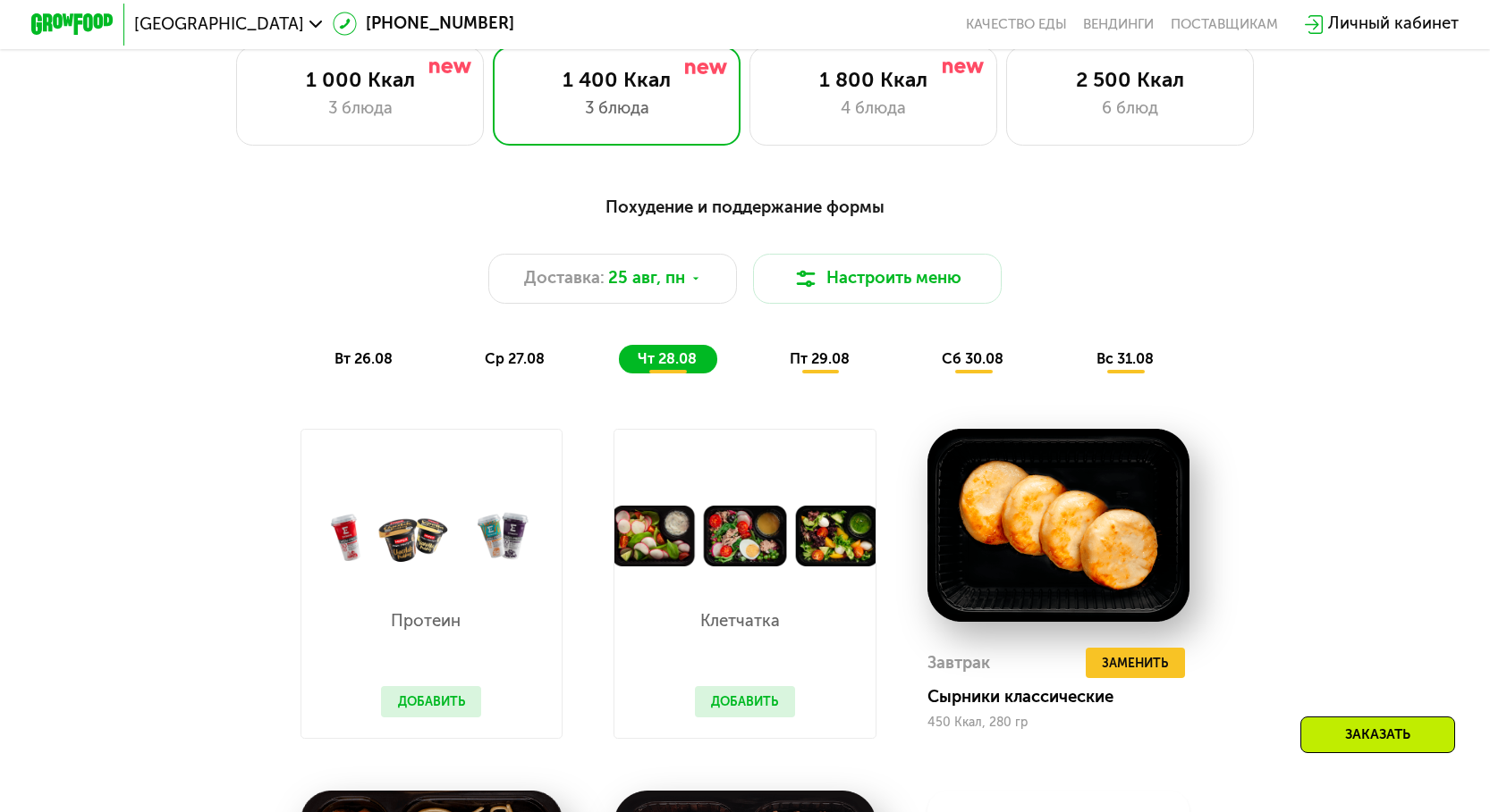
scroll to position [885, 0]
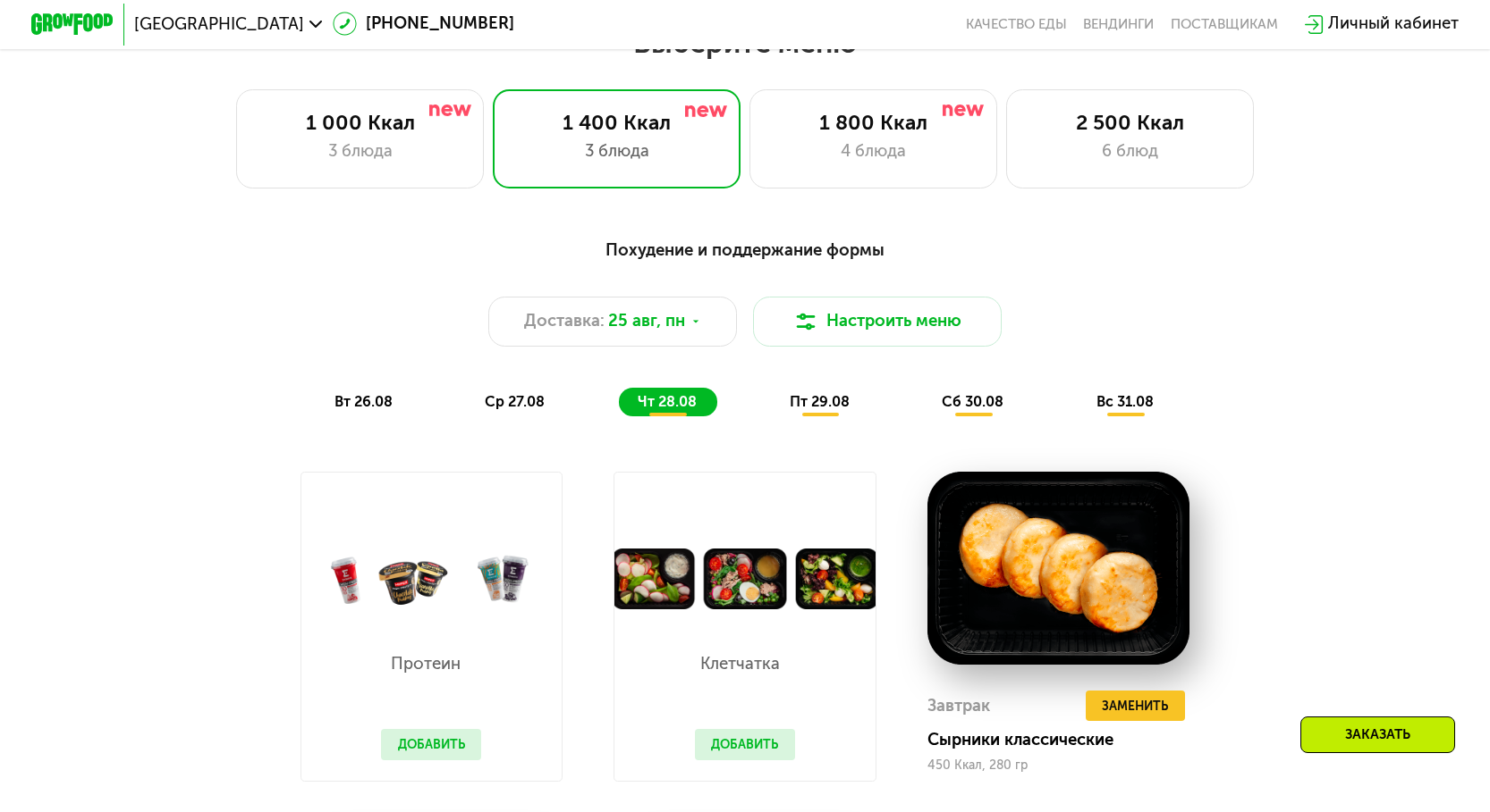
click at [830, 403] on span "пт 29.08" at bounding box center [819, 402] width 60 height 17
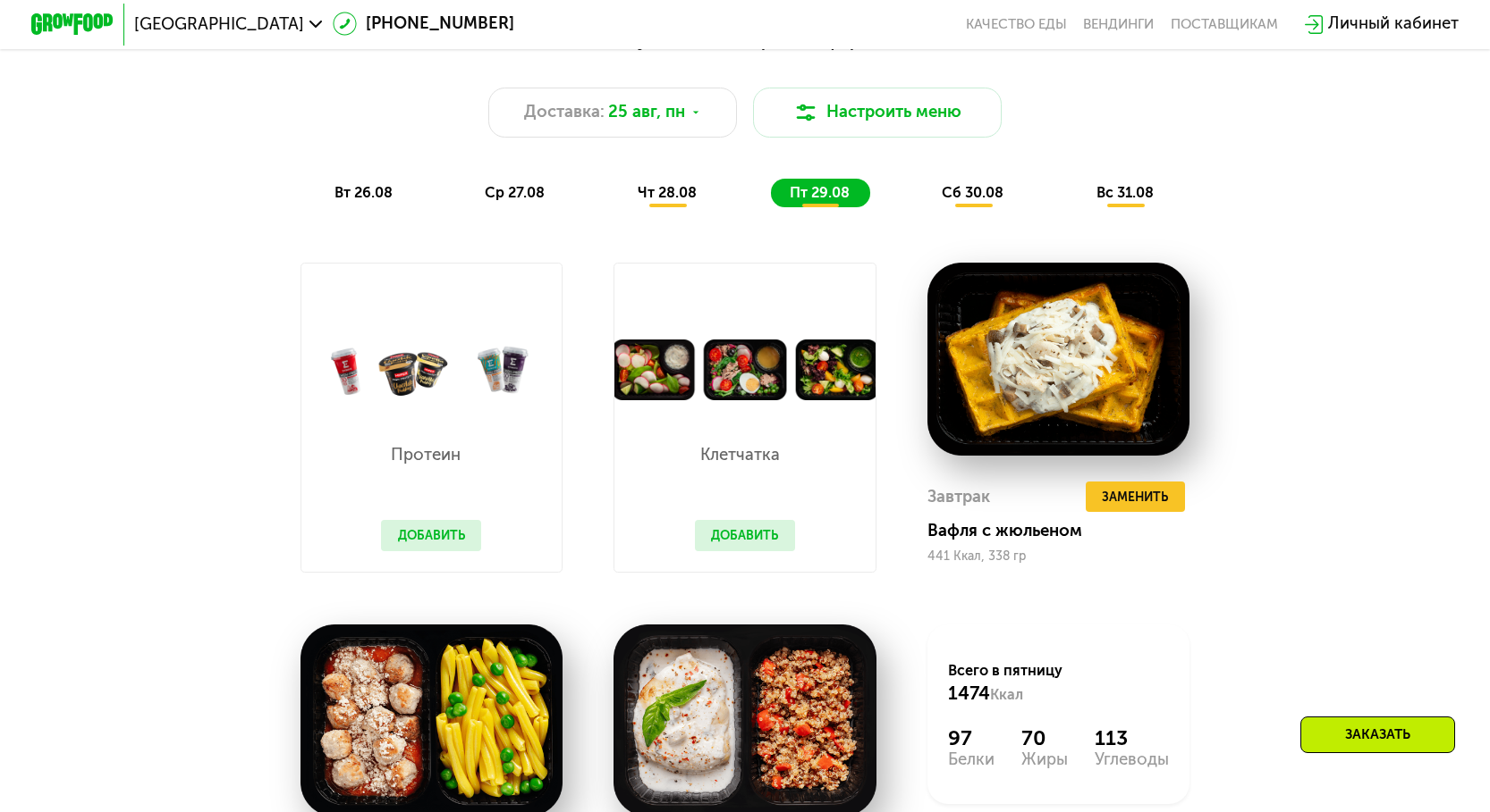
scroll to position [974, 0]
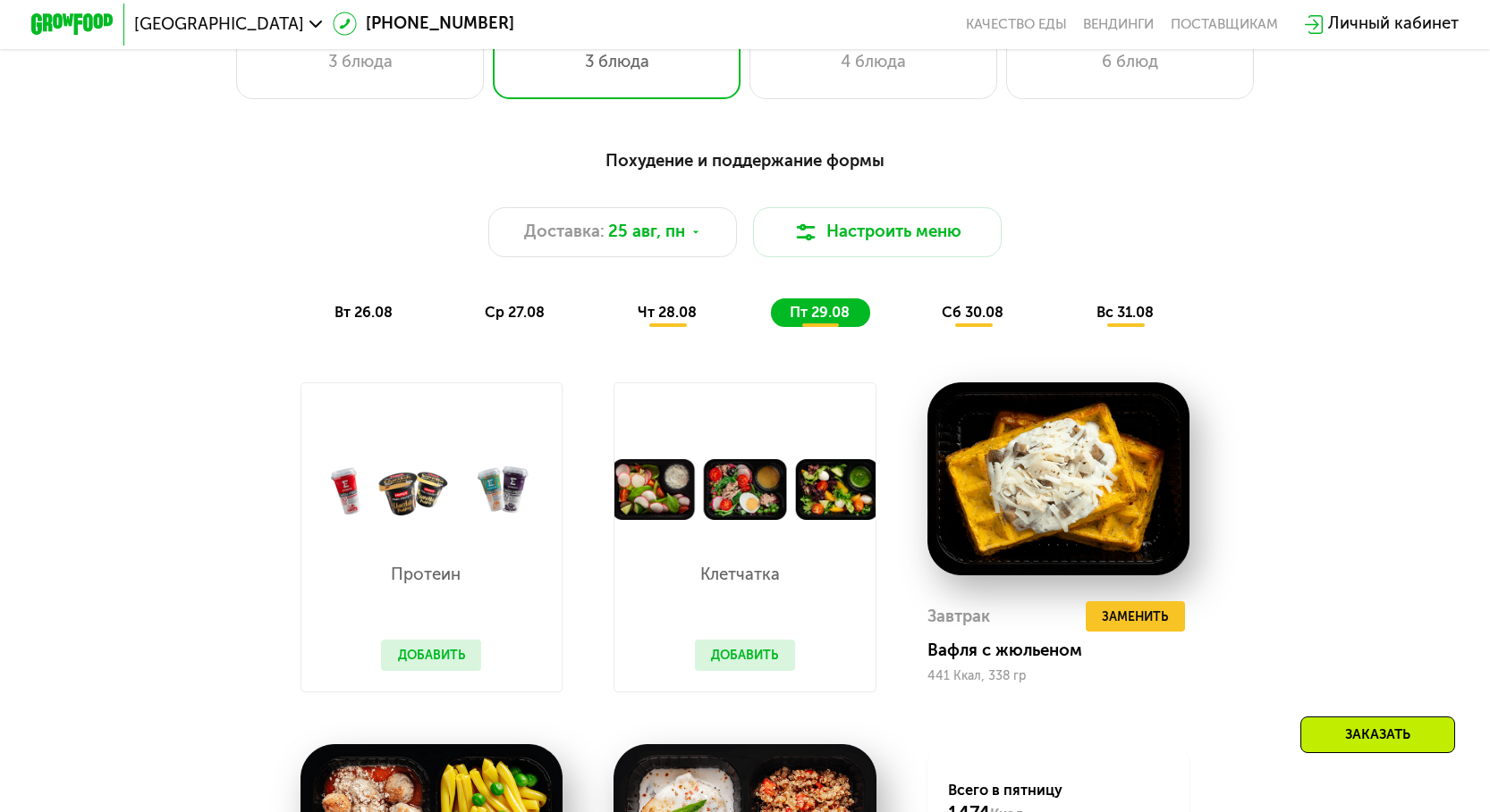
click at [976, 313] on span "сб 30.08" at bounding box center [972, 312] width 62 height 17
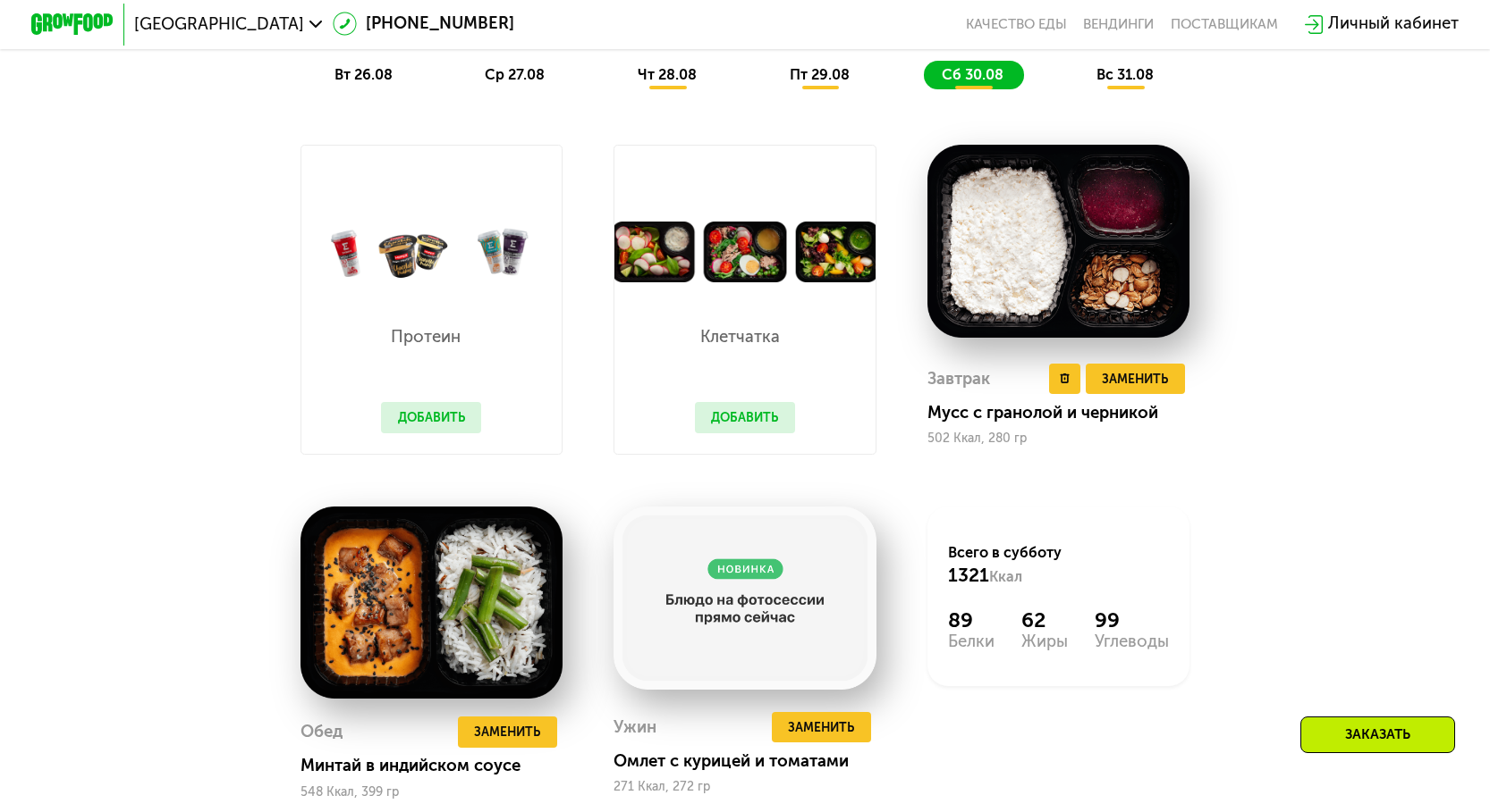
scroll to position [1242, 0]
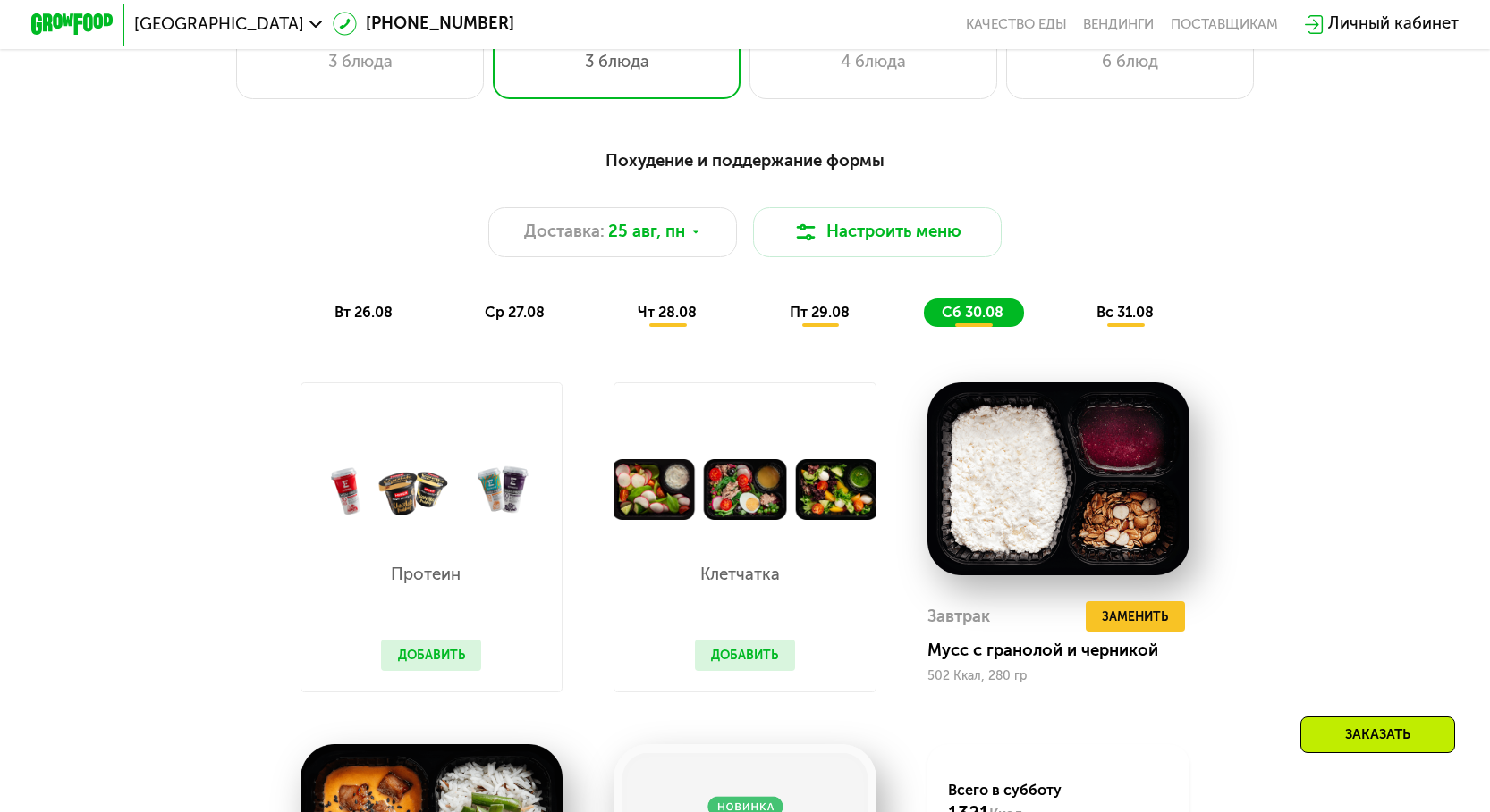
click at [1116, 321] on span "вс 31.08" at bounding box center [1125, 312] width 57 height 17
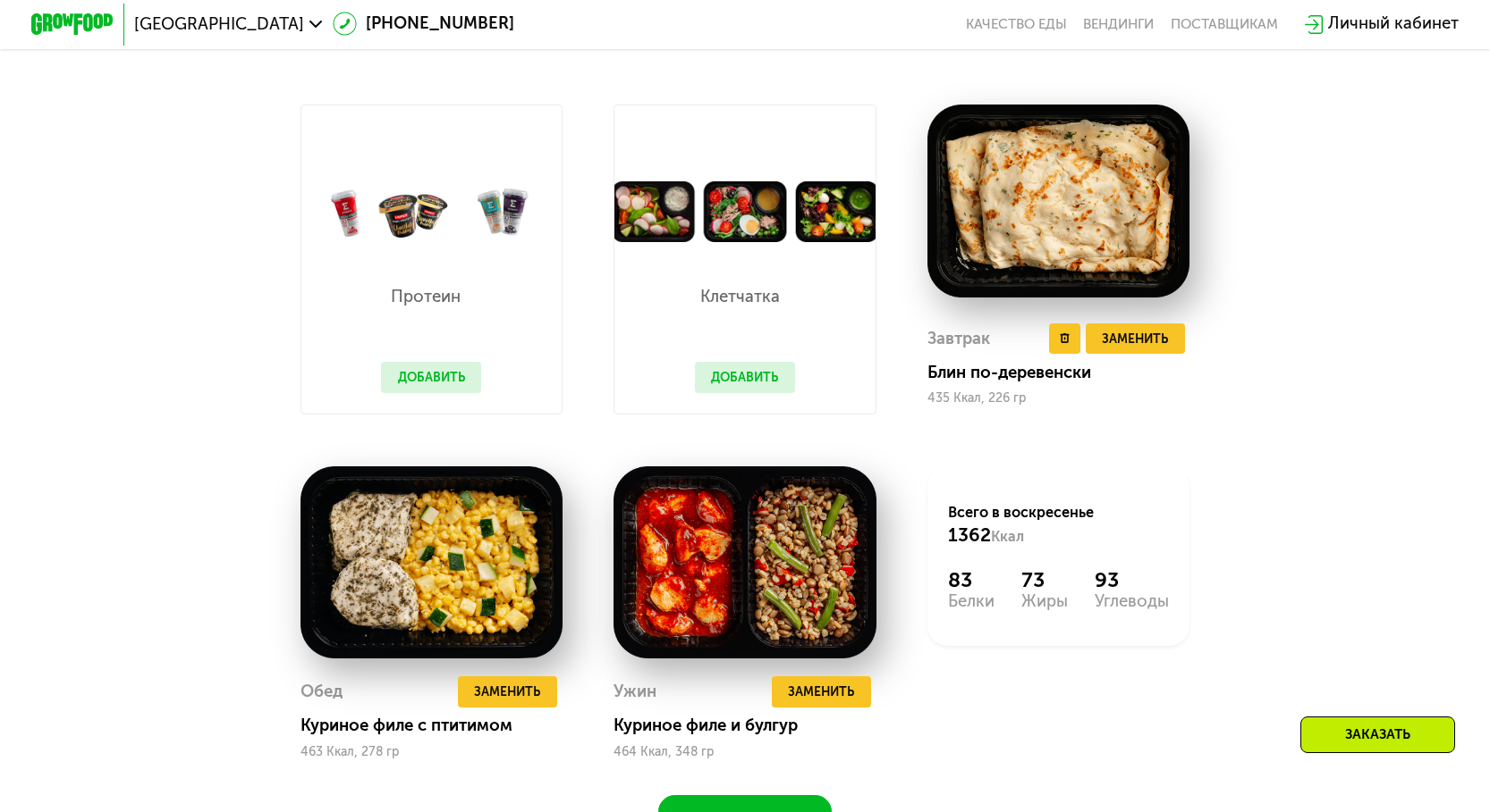
scroll to position [1332, 0]
